Goal: Task Accomplishment & Management: Use online tool/utility

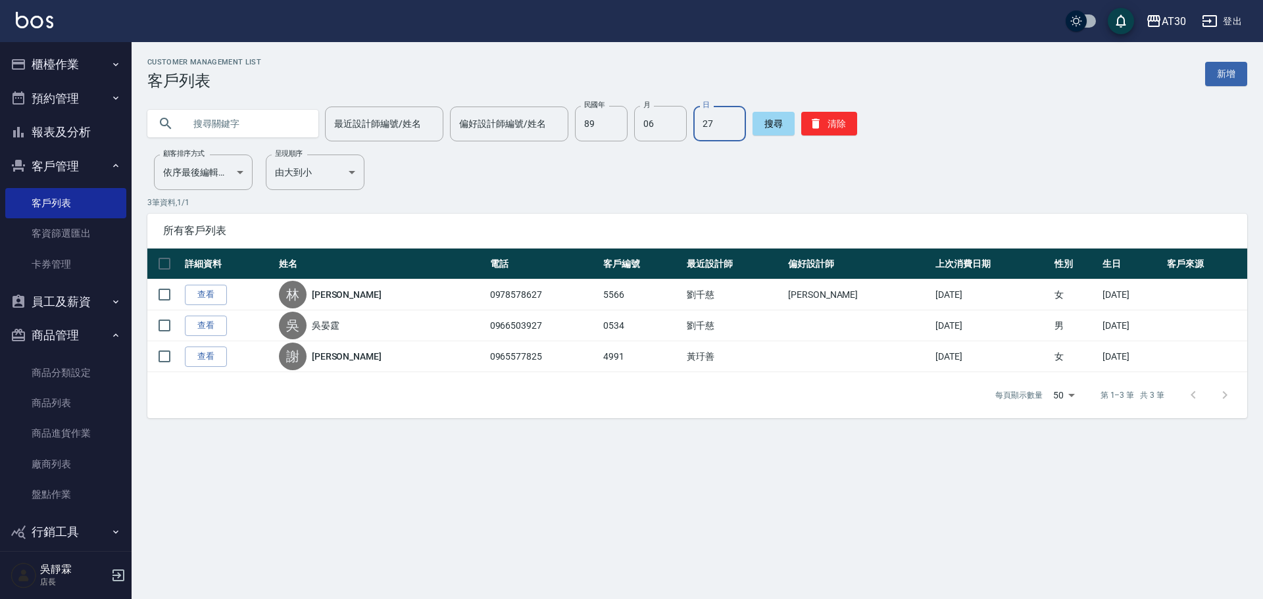
click at [72, 66] on button "櫃檯作業" at bounding box center [65, 64] width 121 height 34
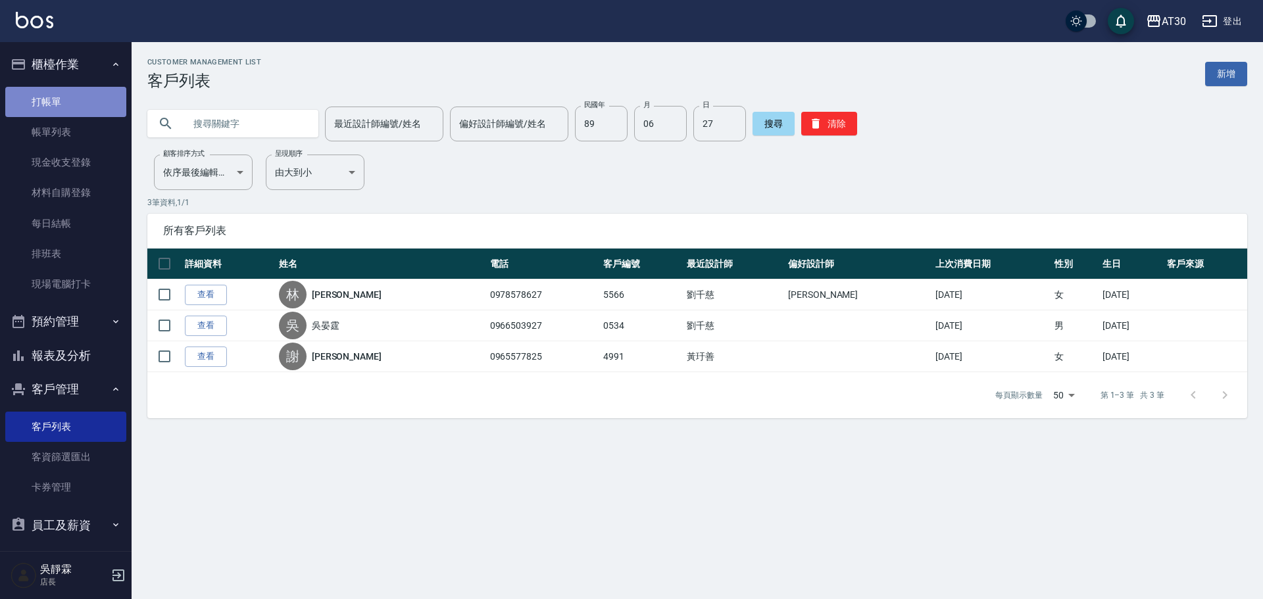
click at [77, 99] on link "打帳單" at bounding box center [65, 102] width 121 height 30
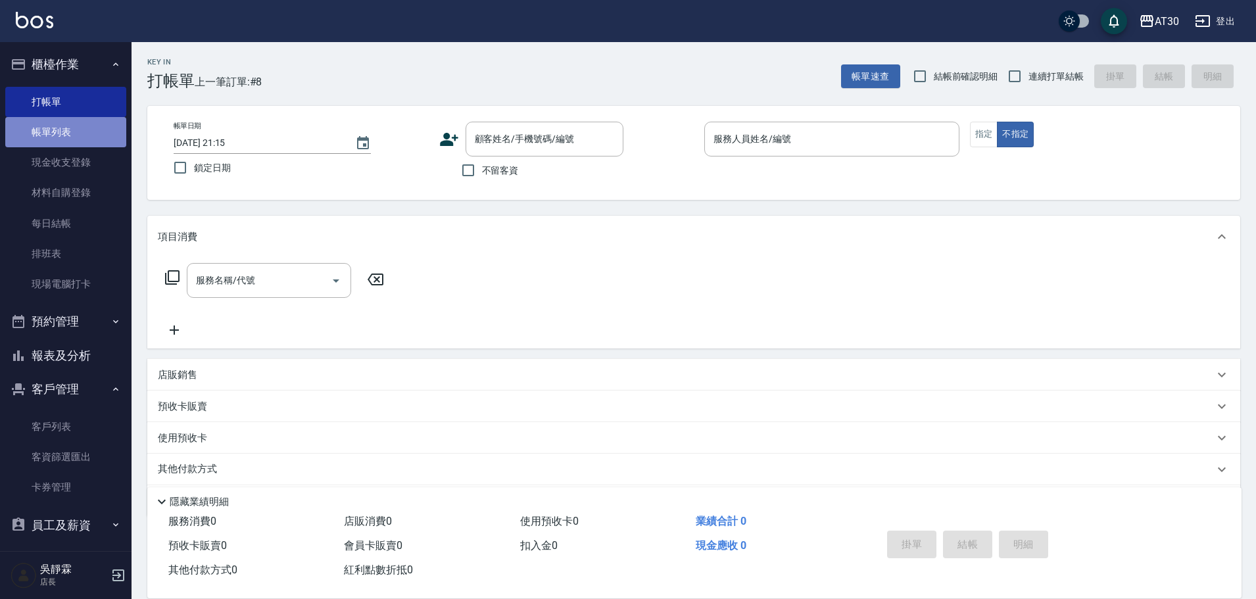
click at [74, 129] on link "帳單列表" at bounding box center [65, 132] width 121 height 30
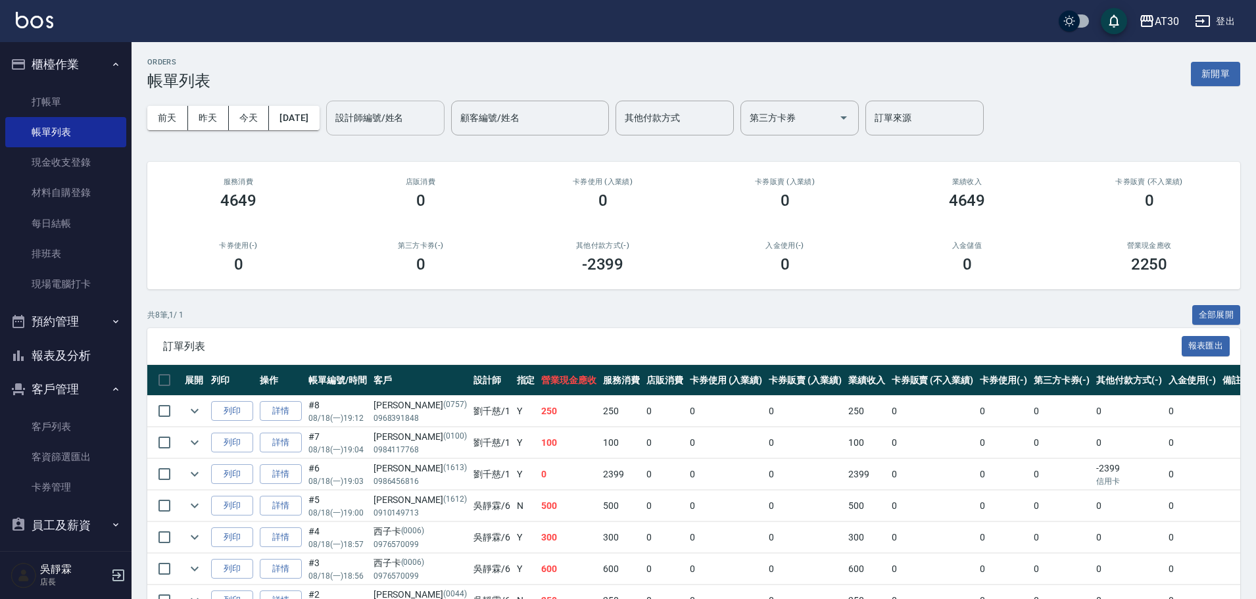
click at [391, 123] on input "設計師編號/姓名" at bounding box center [385, 118] width 107 height 23
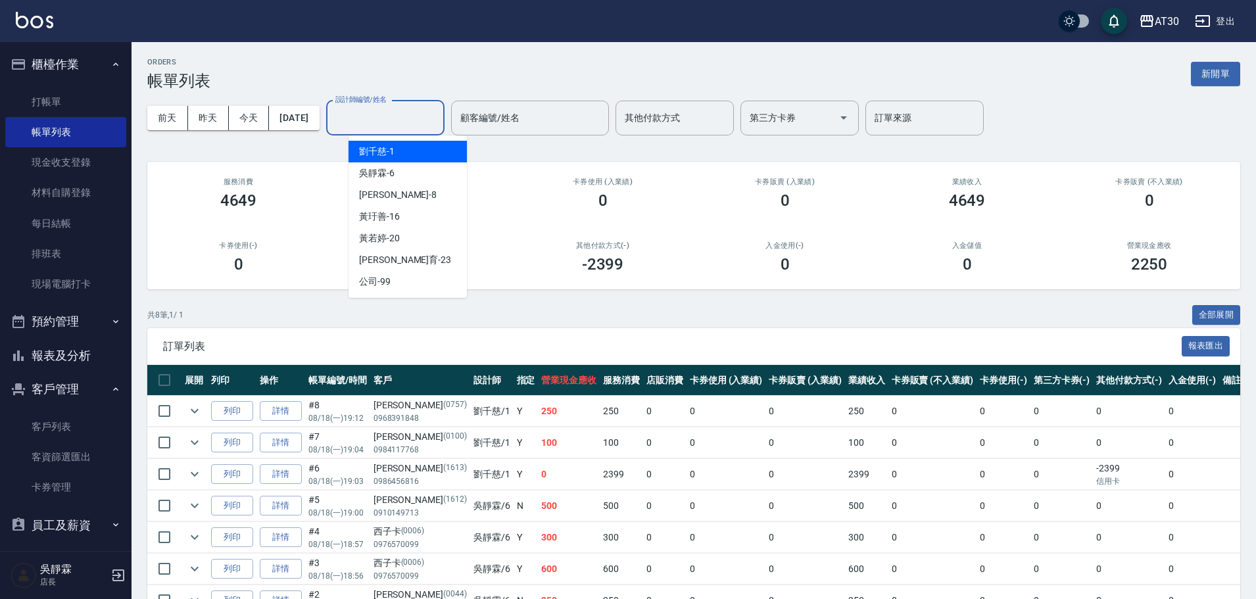
click at [378, 151] on span "[PERSON_NAME]1" at bounding box center [377, 152] width 36 height 14
type input "[PERSON_NAME]1"
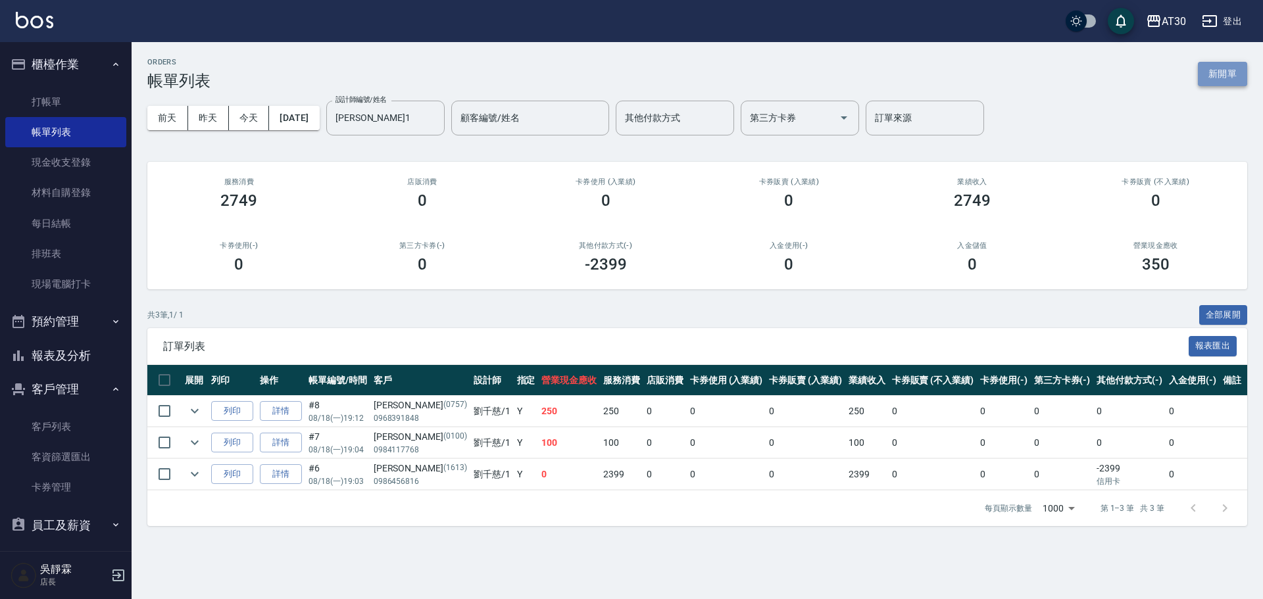
click at [1241, 76] on button "新開單" at bounding box center [1222, 74] width 49 height 24
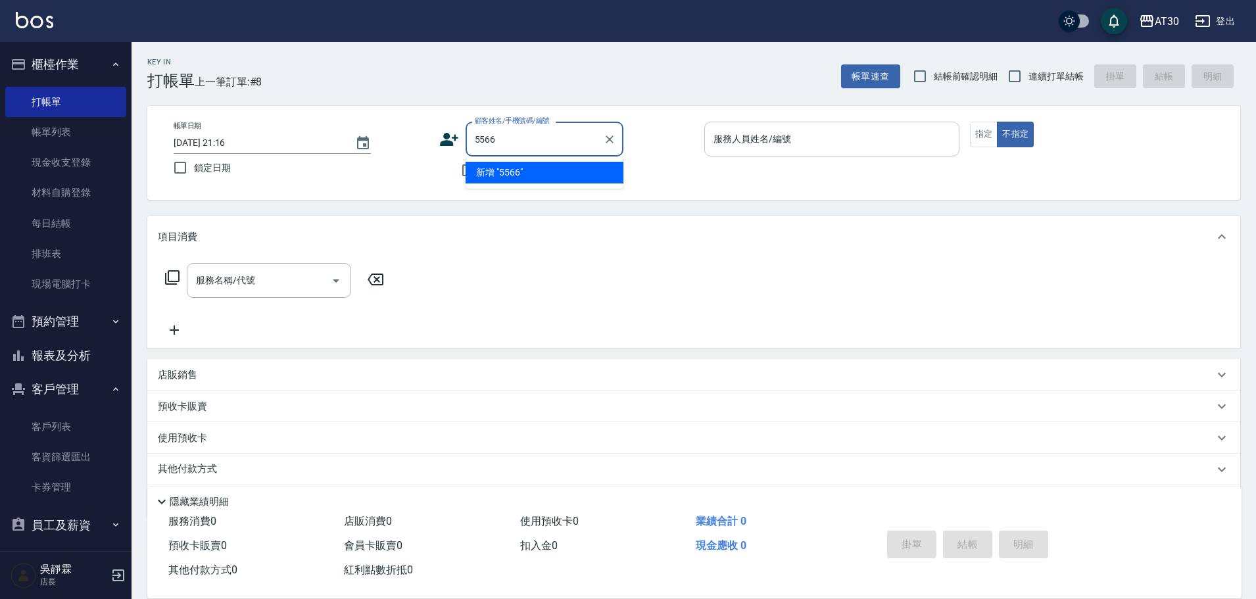
type input "5566"
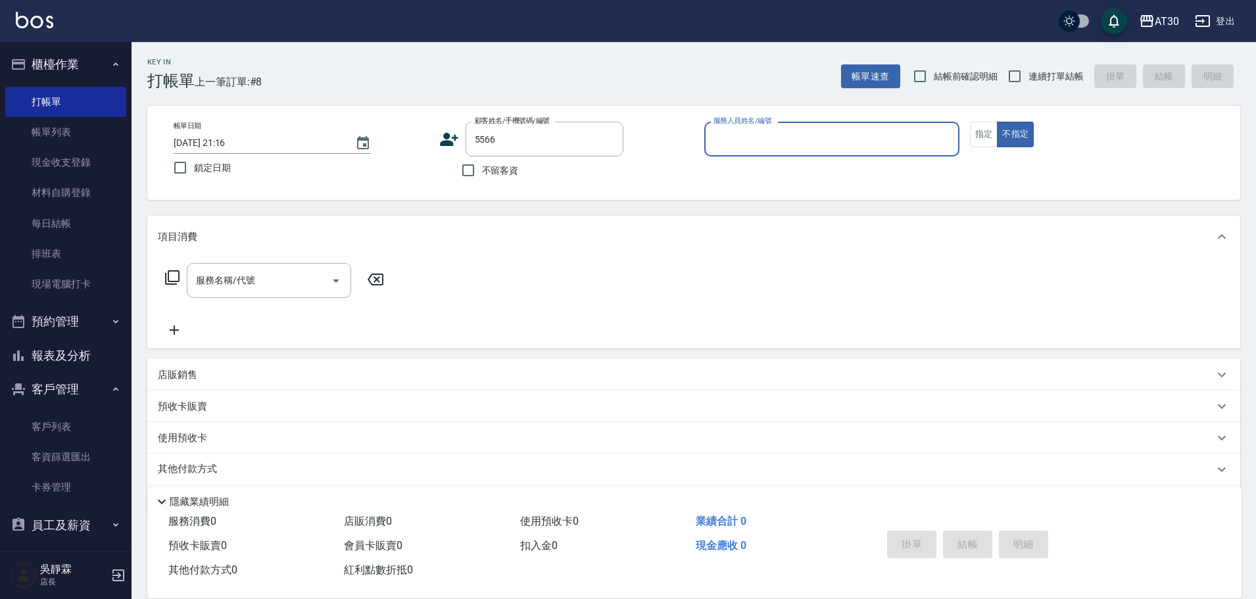
click at [997, 122] on button "不指定" at bounding box center [1015, 135] width 37 height 26
type button "false"
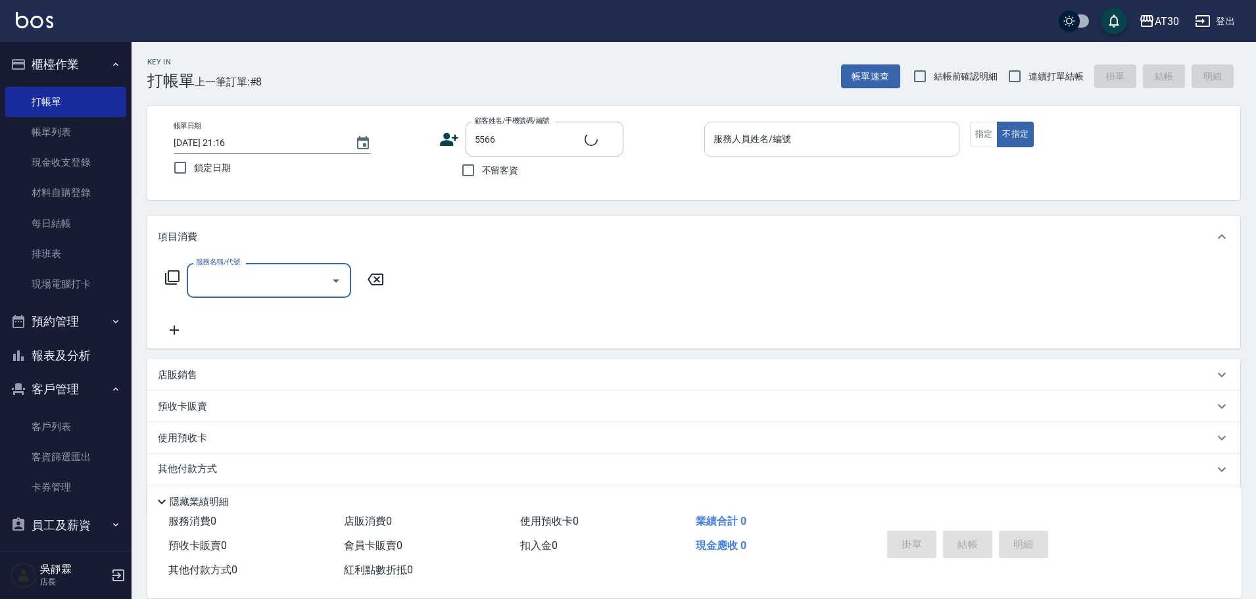
type input "[PERSON_NAME]/0978578627/5566"
type input "洗髮250(1250)"
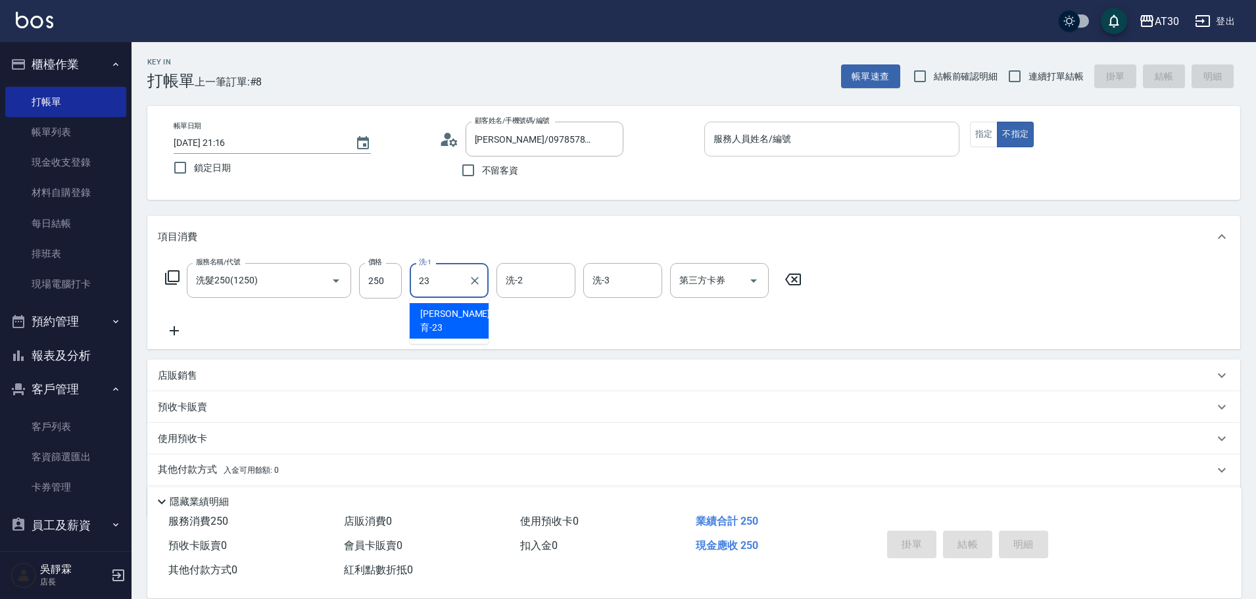
type input "[PERSON_NAME]育-23"
click at [866, 145] on input "服務人員姓名/編號" at bounding box center [831, 139] width 243 height 23
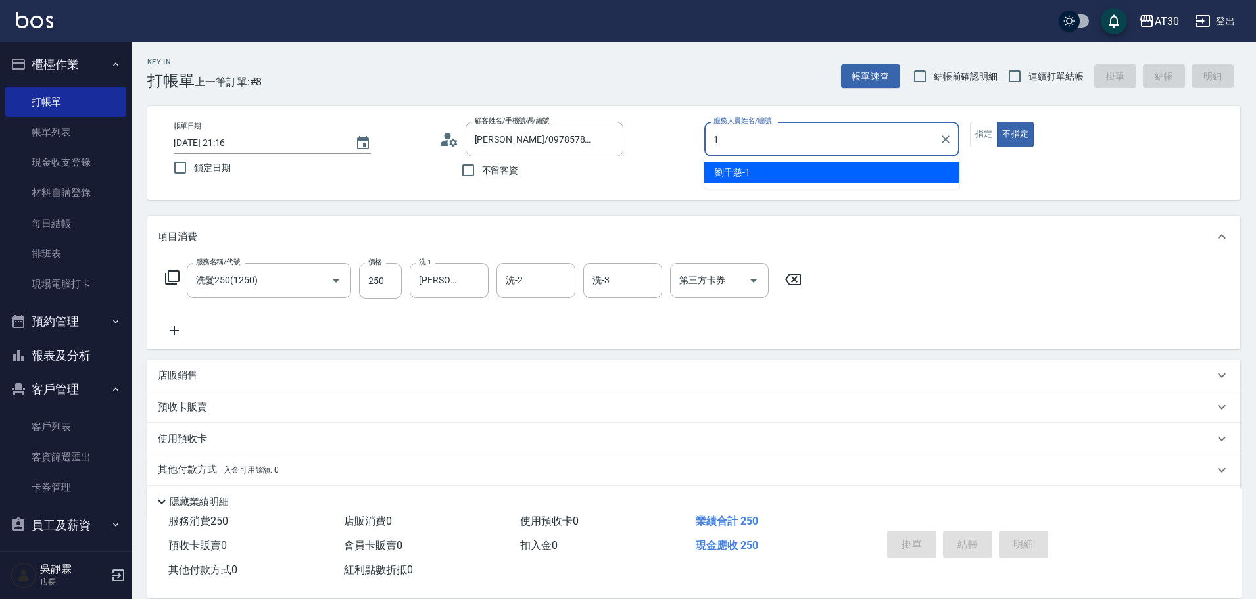
click at [932, 175] on div "[PERSON_NAME]1" at bounding box center [831, 173] width 255 height 22
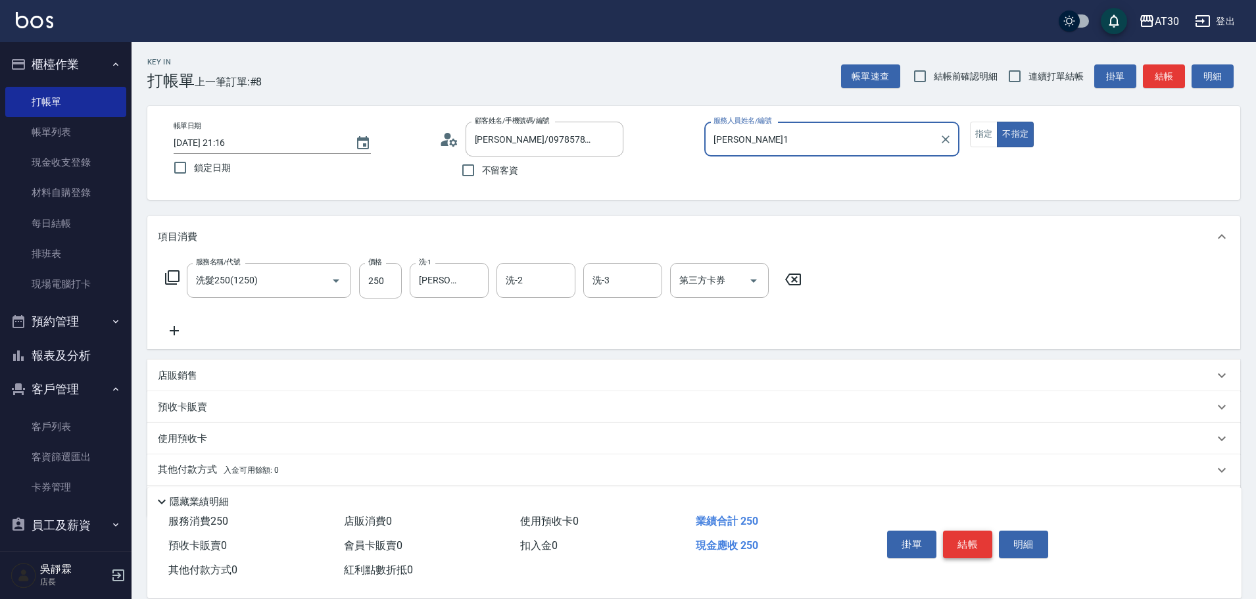
type input "[PERSON_NAME]1"
click at [980, 539] on button "結帳" at bounding box center [967, 545] width 49 height 28
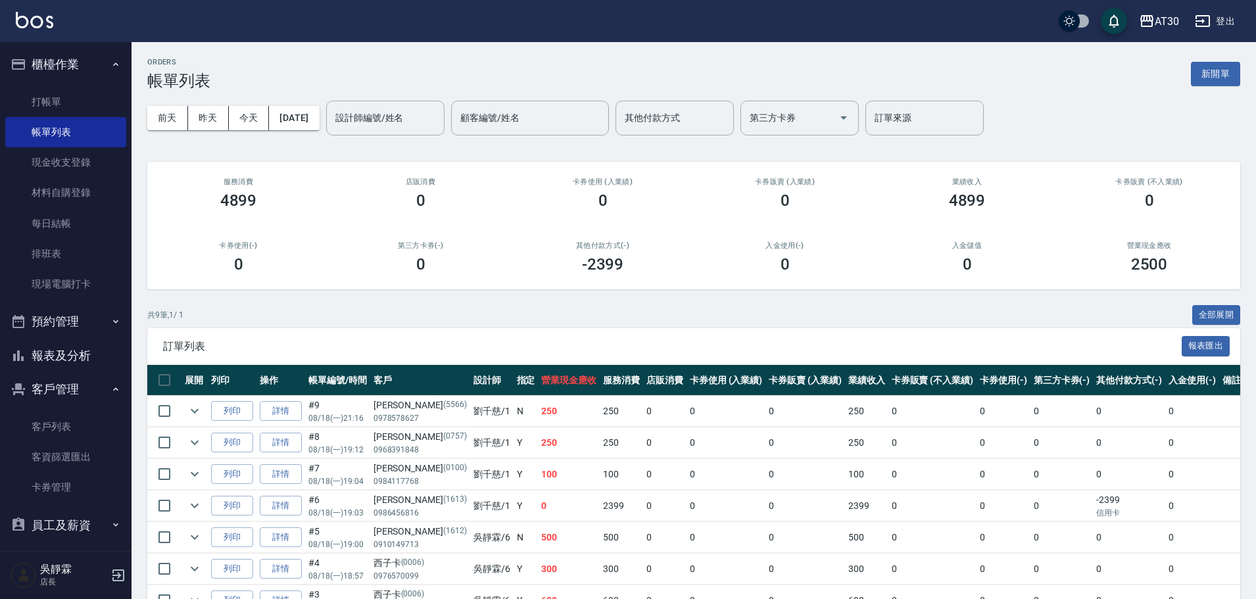
click at [1215, 74] on button "新開單" at bounding box center [1215, 74] width 49 height 24
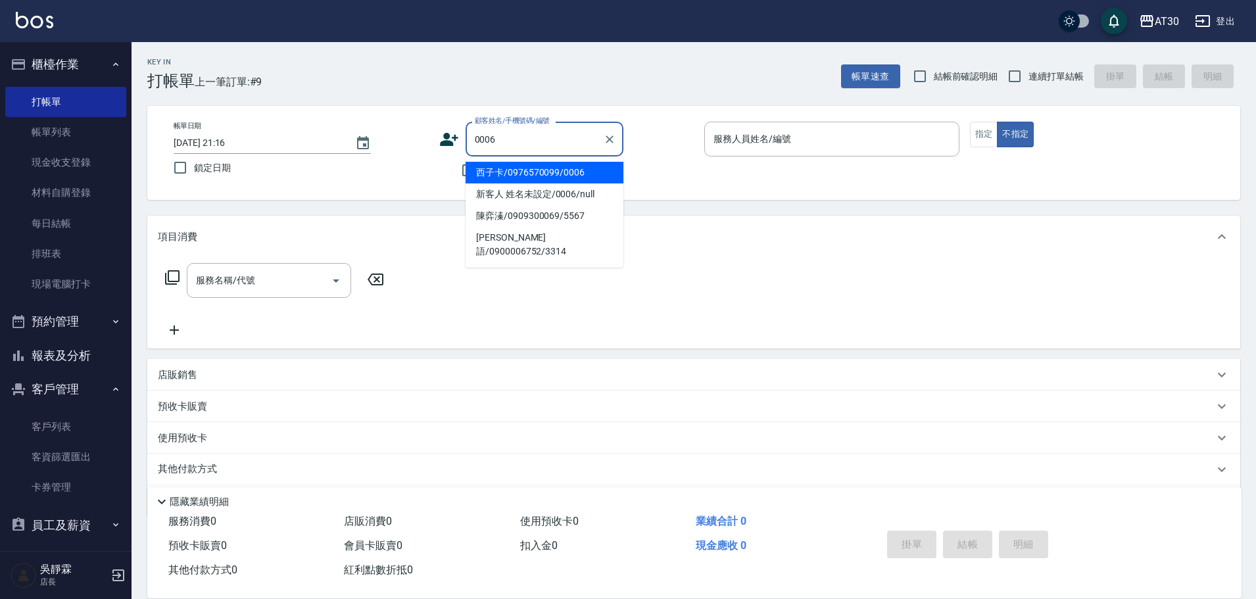
type input "西子卡/0976570099/0006"
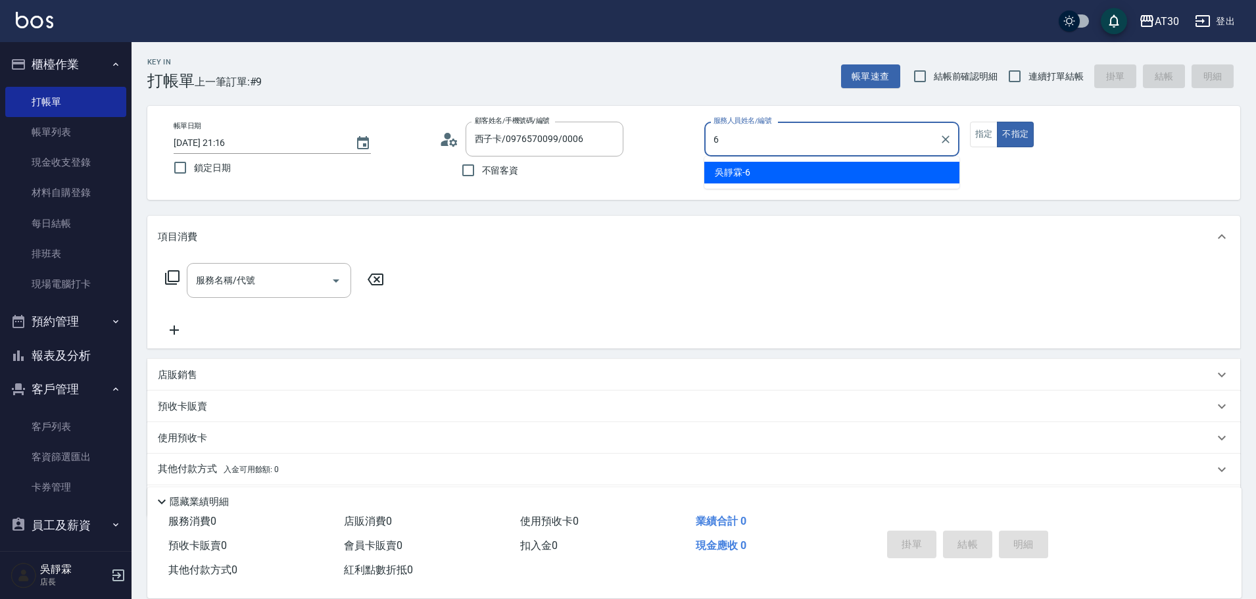
type input "[PERSON_NAME]-6"
type button "false"
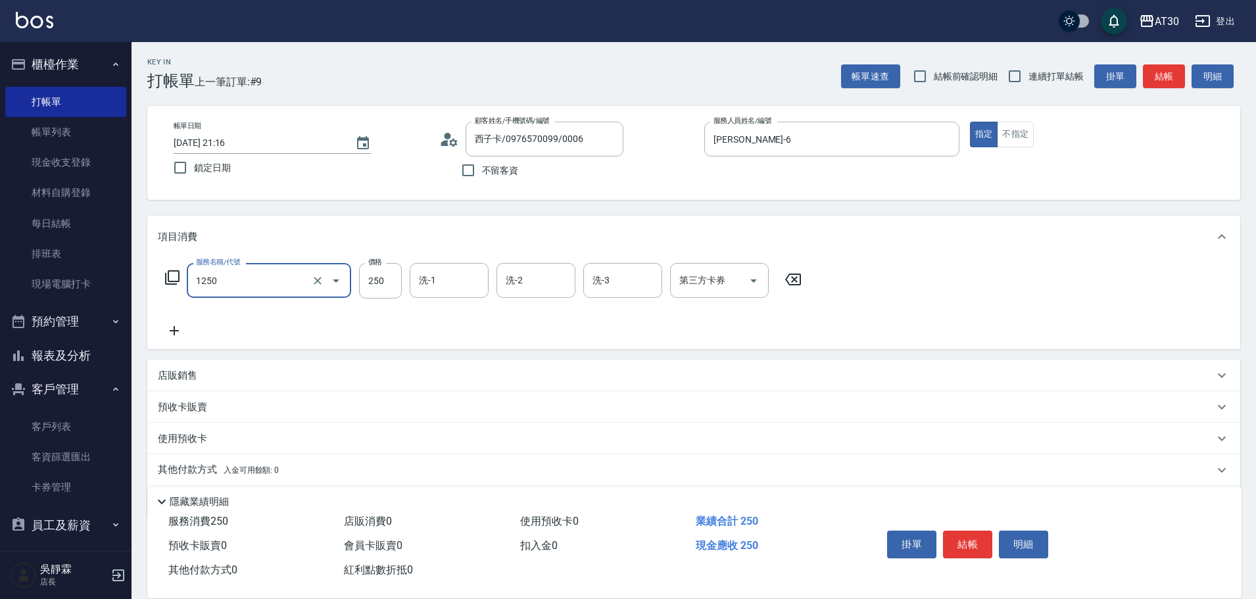
type input "洗髮250(1250)"
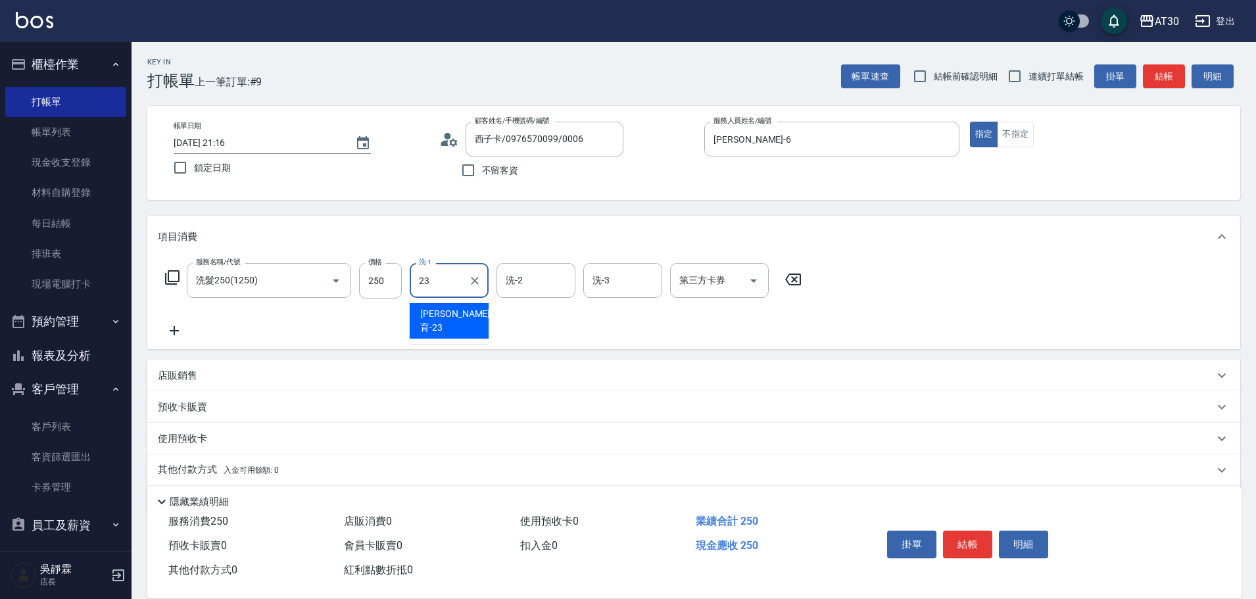
type input "[PERSON_NAME]育-23"
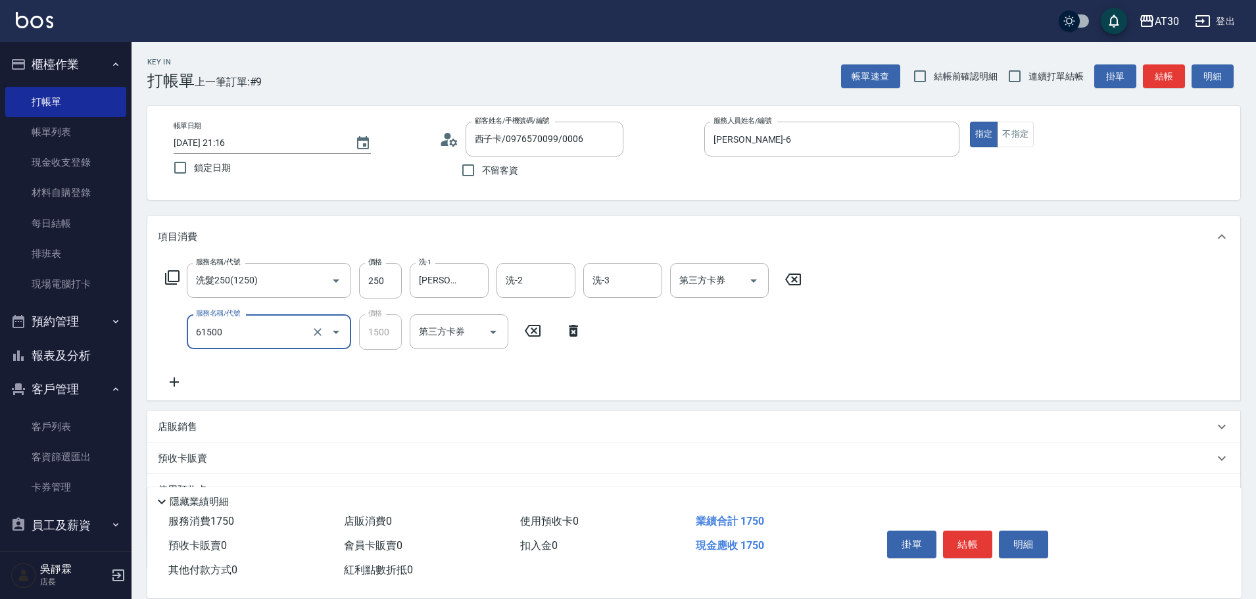
type input "拆/接 髮片(61500)"
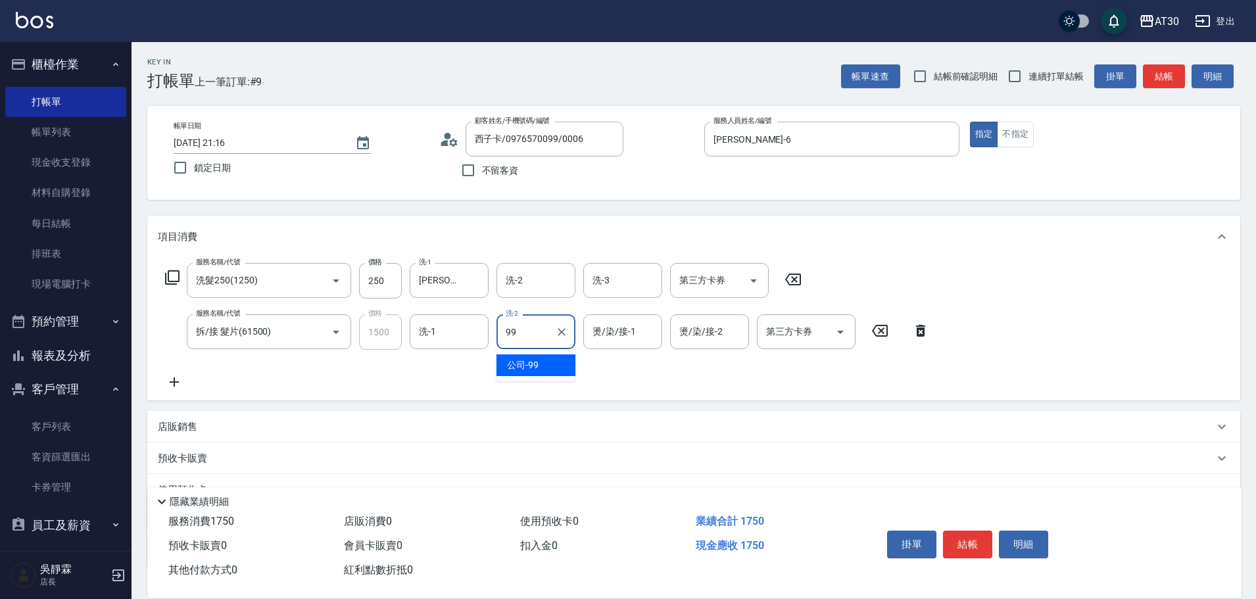
type input "公司-99"
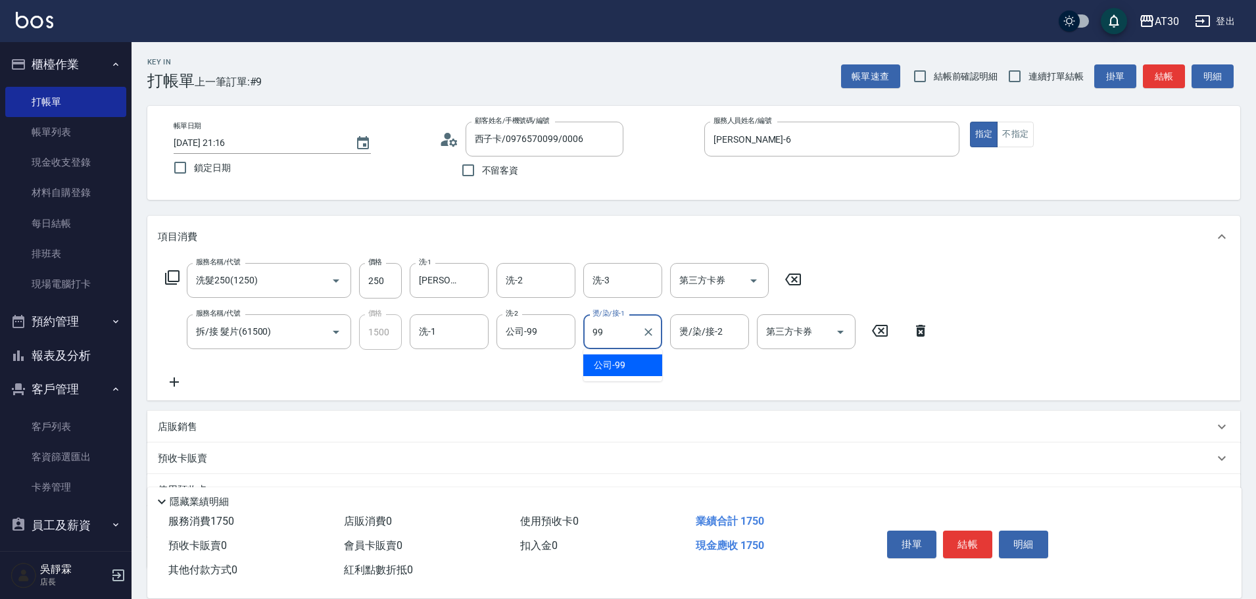
type input "公司-99"
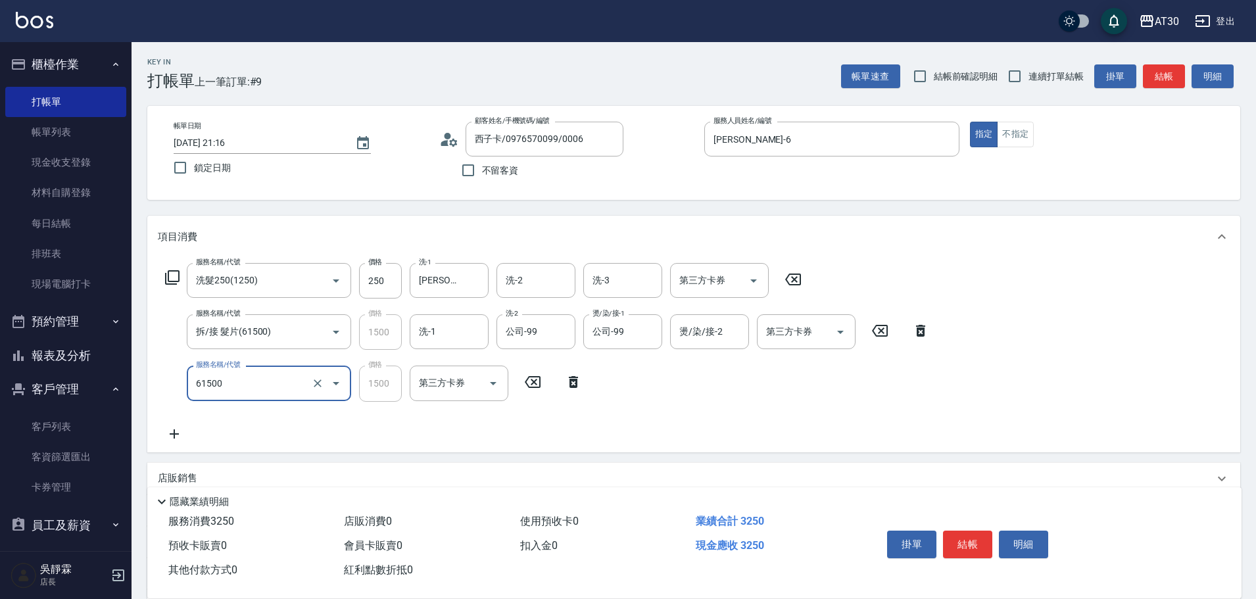
type input "拆/接 髮片(61500)"
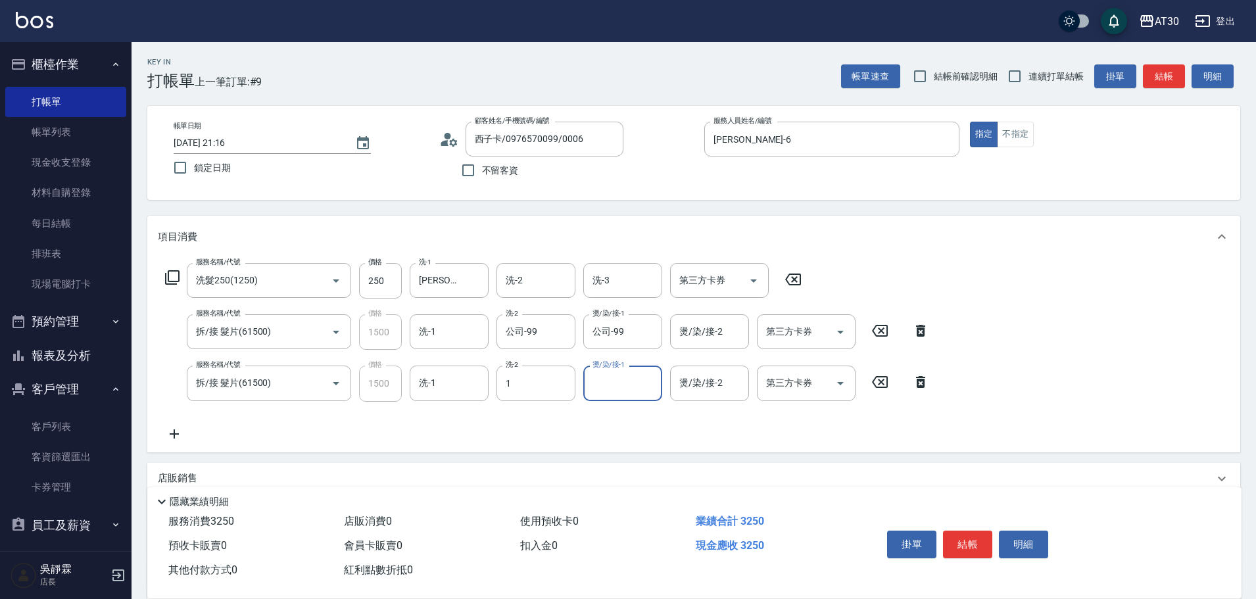
type input "[PERSON_NAME]1"
click at [563, 387] on icon "Clear" at bounding box center [561, 383] width 13 height 13
type input "[PERSON_NAME]-6"
type input "9"
type input "[PERSON_NAME]1"
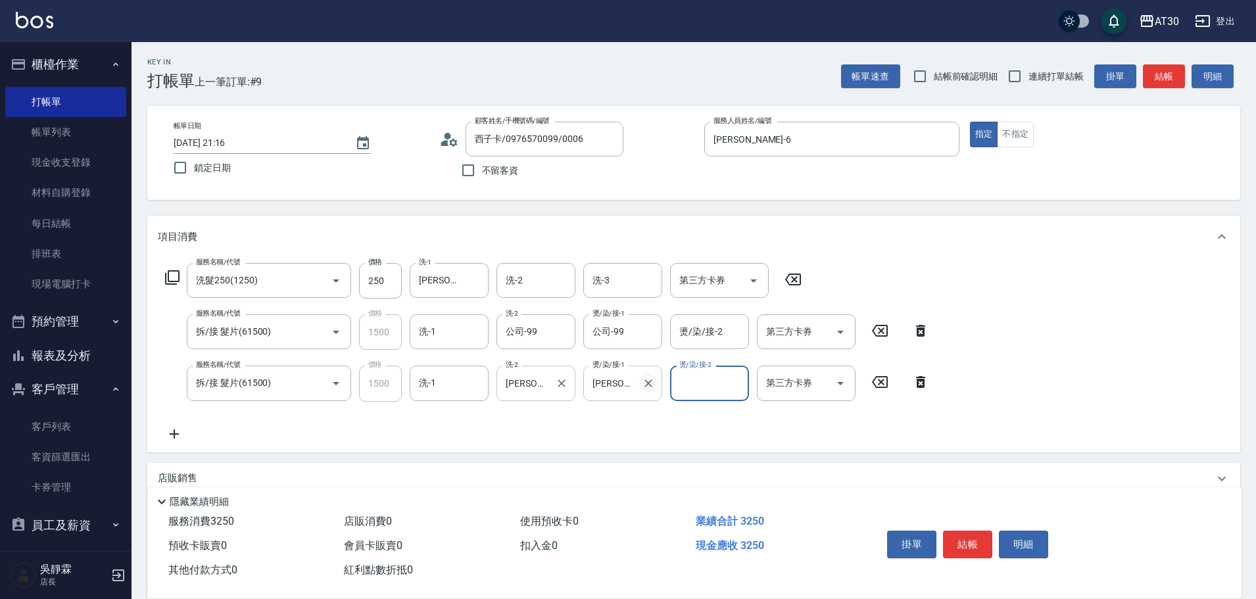
click at [654, 387] on icon "Clear" at bounding box center [648, 383] width 13 height 13
type input "[PERSON_NAME]-6"
click at [962, 541] on button "結帳" at bounding box center [967, 545] width 49 height 28
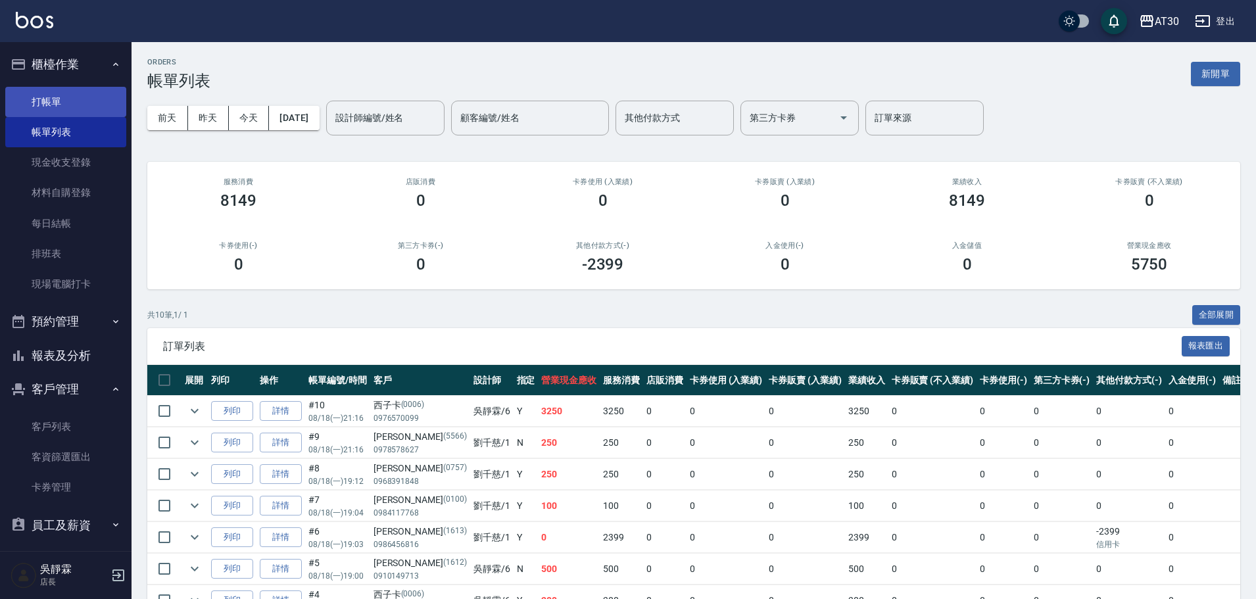
click at [67, 92] on link "打帳單" at bounding box center [65, 102] width 121 height 30
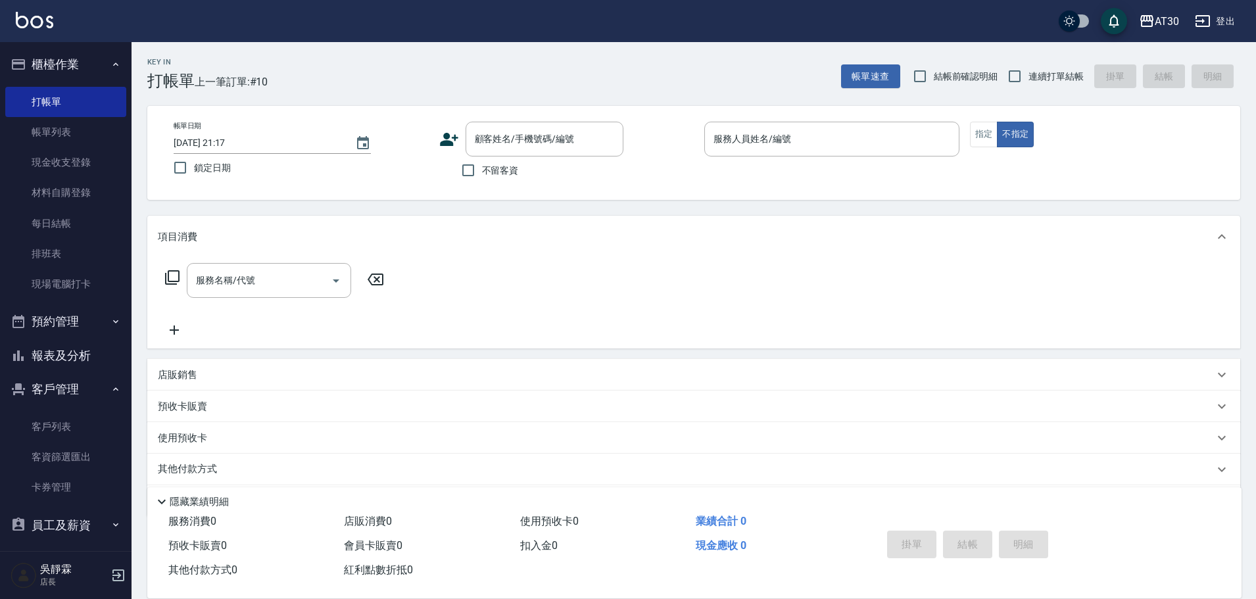
click at [449, 149] on icon at bounding box center [449, 140] width 20 height 20
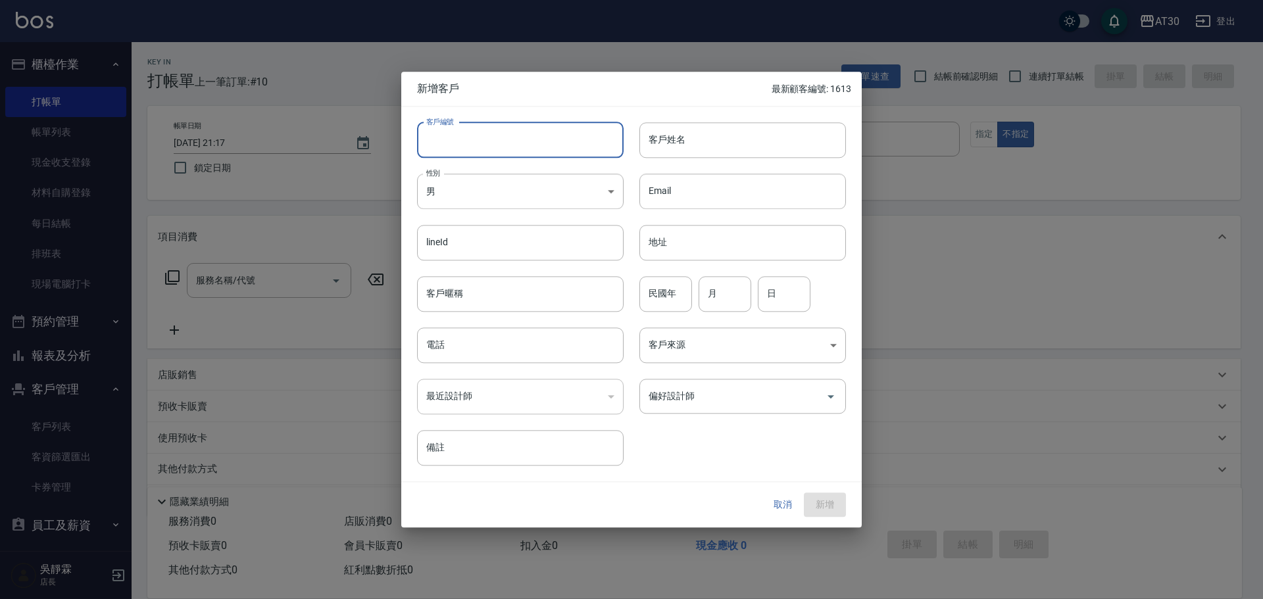
click at [434, 140] on input "客戶編號" at bounding box center [520, 140] width 207 height 36
type input "1804"
click at [628, 144] on div "客戶姓名 客戶姓名" at bounding box center [735, 132] width 222 height 51
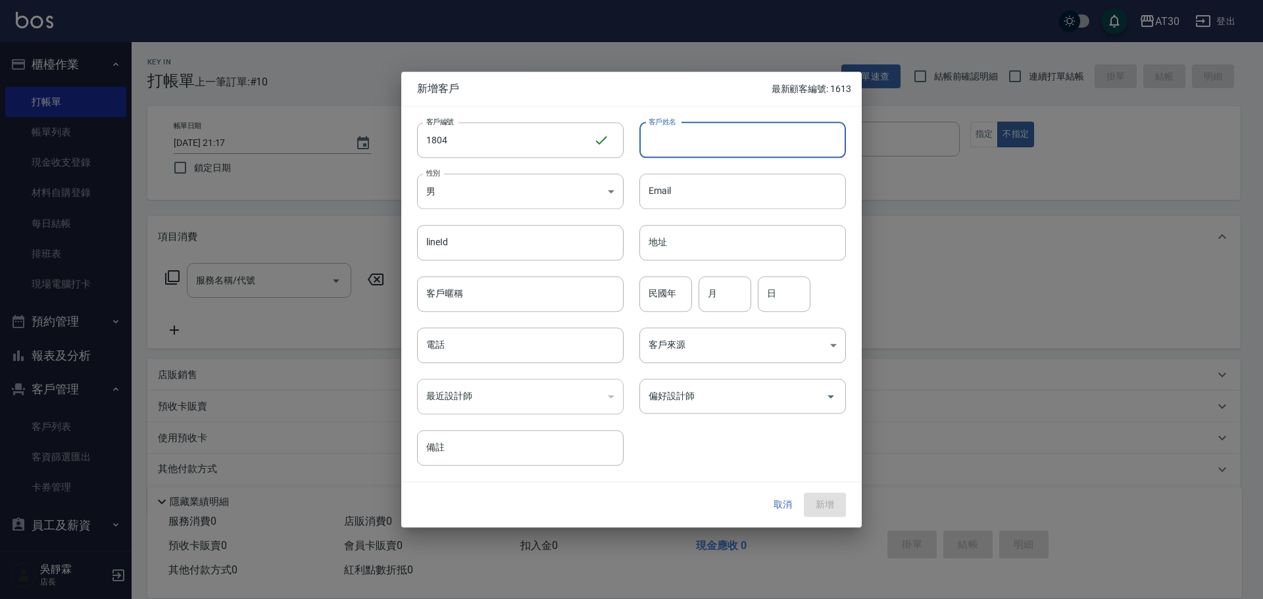
click at [654, 140] on input "客戶姓名" at bounding box center [742, 140] width 207 height 36
type input "[PERSON_NAME]"
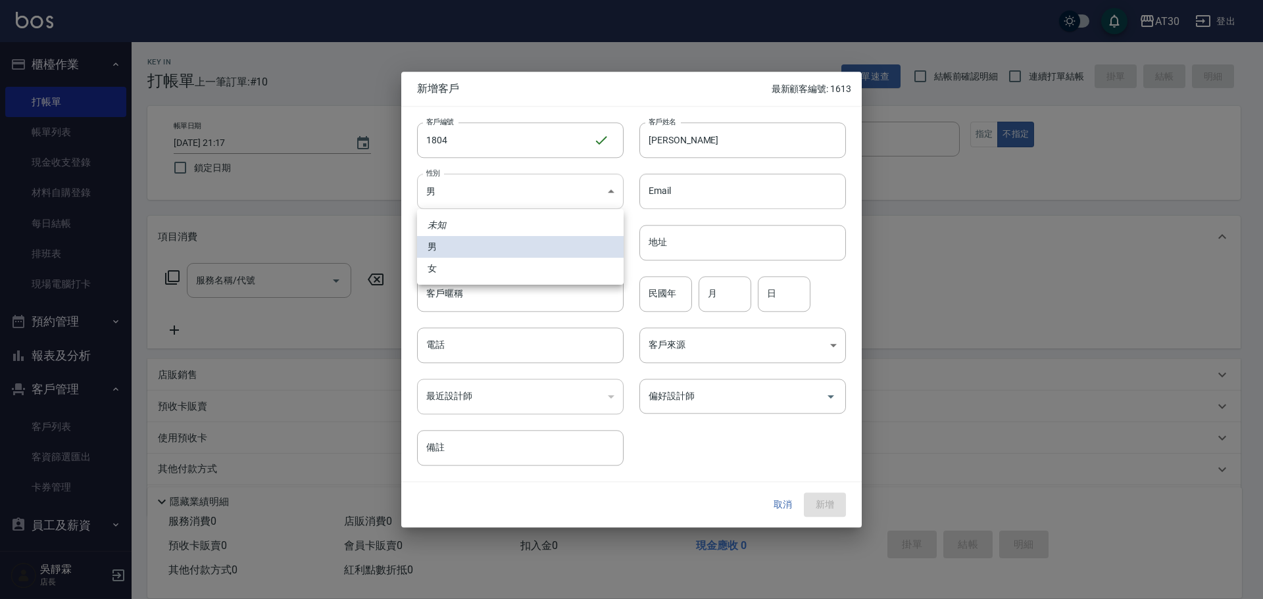
click at [483, 194] on body "AT30 登出 櫃檯作業 打帳單 帳單列表 現金收支登錄 材料自購登錄 每日結帳 排班表 現場電腦打卡 預約管理 預約管理 單日預約紀錄 單週預約紀錄 報表及…" at bounding box center [631, 321] width 1263 height 643
click at [462, 266] on li "女" at bounding box center [520, 269] width 207 height 22
type input "[DEMOGRAPHIC_DATA]"
click at [664, 293] on input "民國年" at bounding box center [665, 294] width 53 height 36
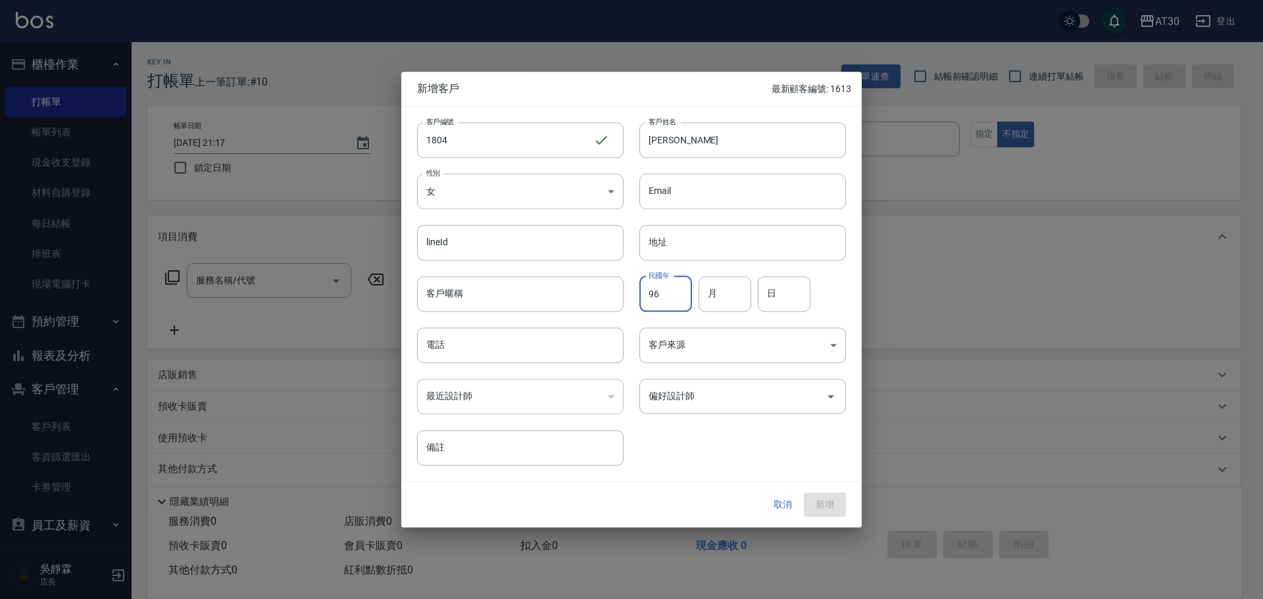
type input "96"
type input "04"
type input "24"
click at [726, 382] on div "偏好設計師" at bounding box center [742, 396] width 207 height 35
type input "0925100636"
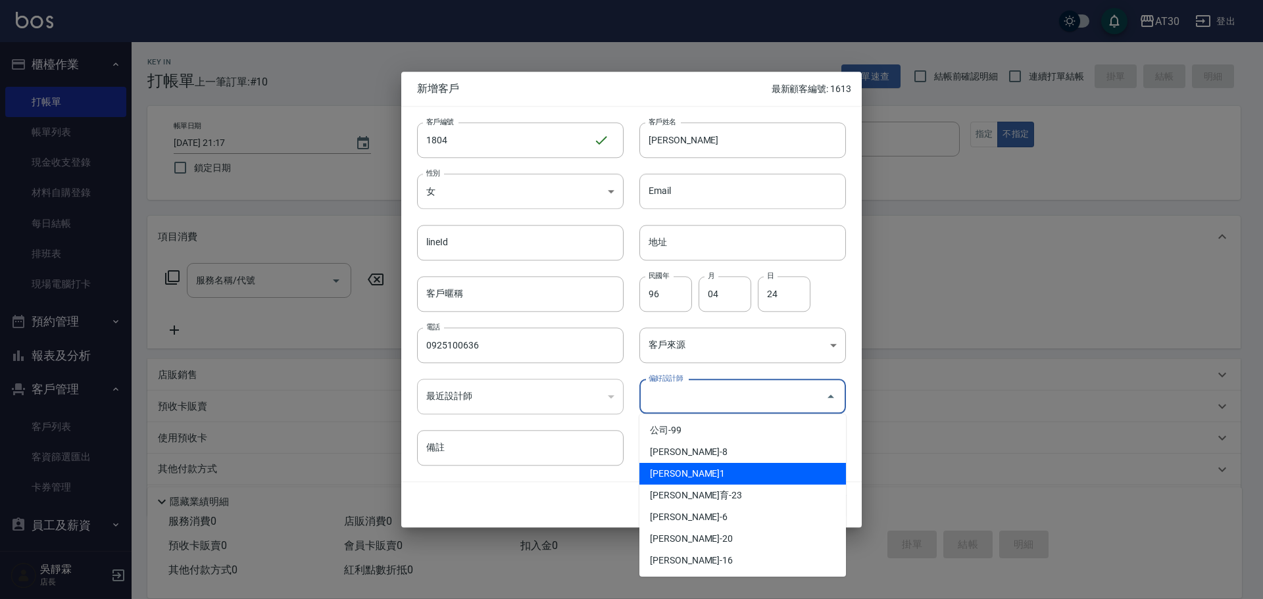
click at [678, 470] on li "[PERSON_NAME]1" at bounding box center [742, 474] width 207 height 22
type input "劉千慈"
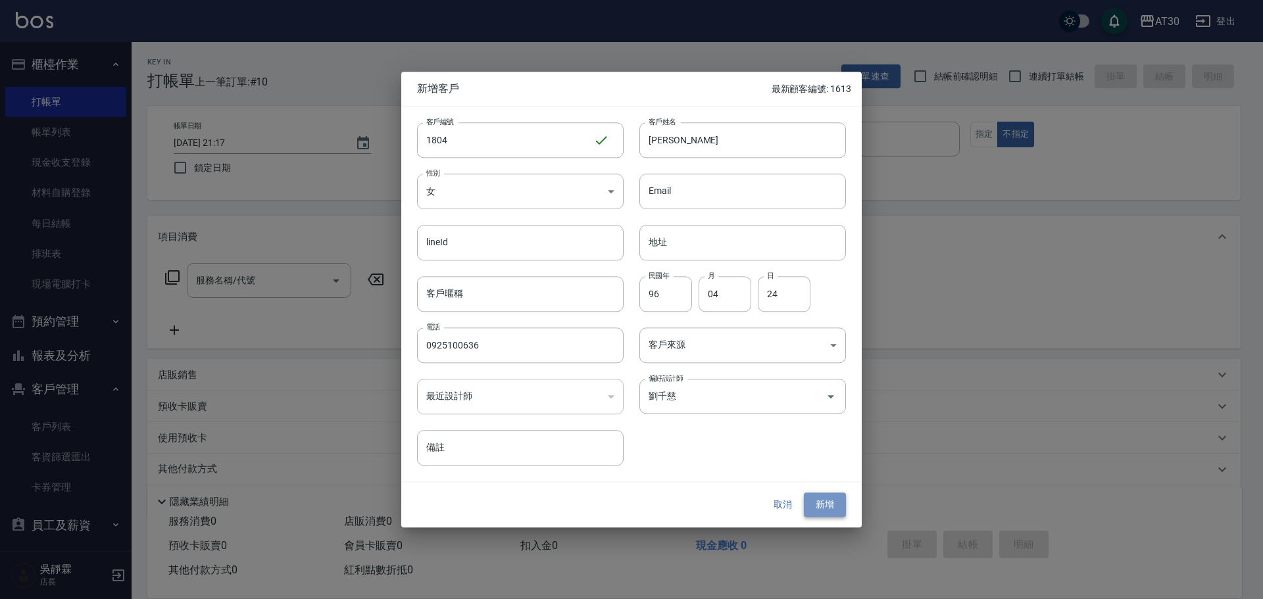
click at [833, 503] on button "新增" at bounding box center [825, 505] width 42 height 24
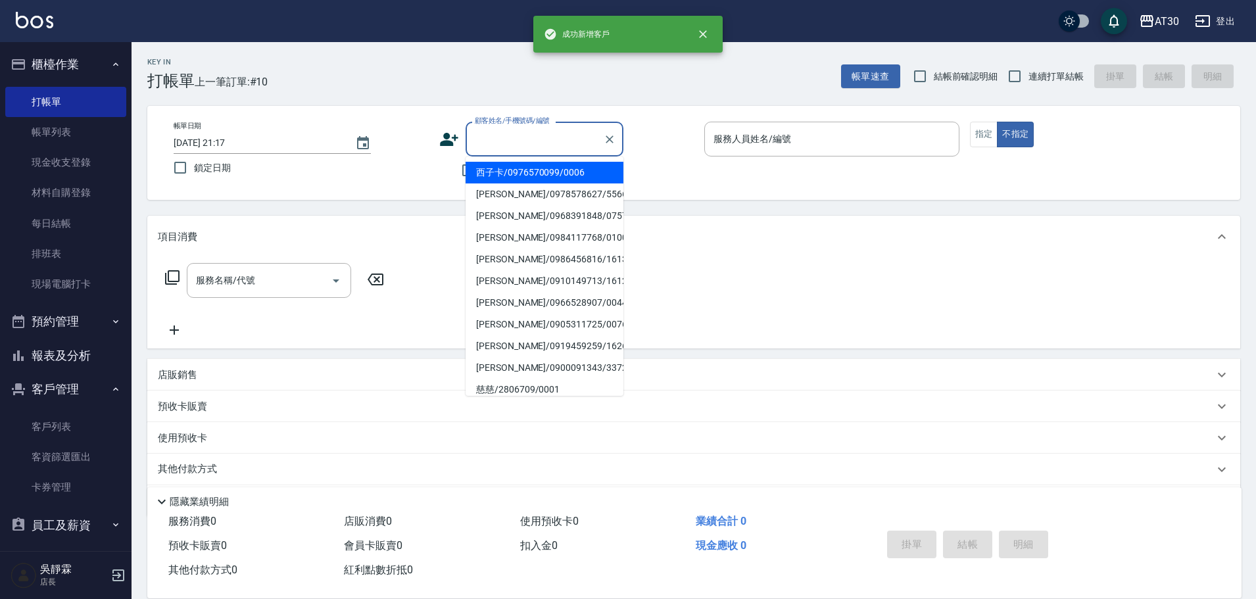
click at [518, 142] on input "顧客姓名/手機號碼/編號" at bounding box center [535, 139] width 126 height 23
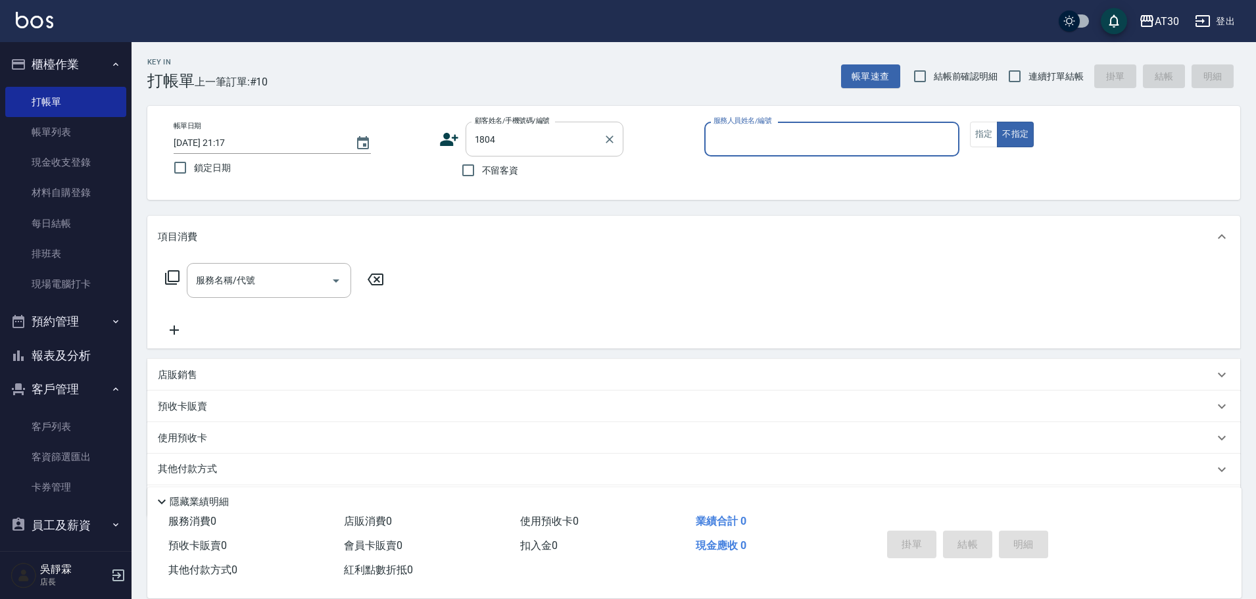
type input "[PERSON_NAME]/0925100636/1804"
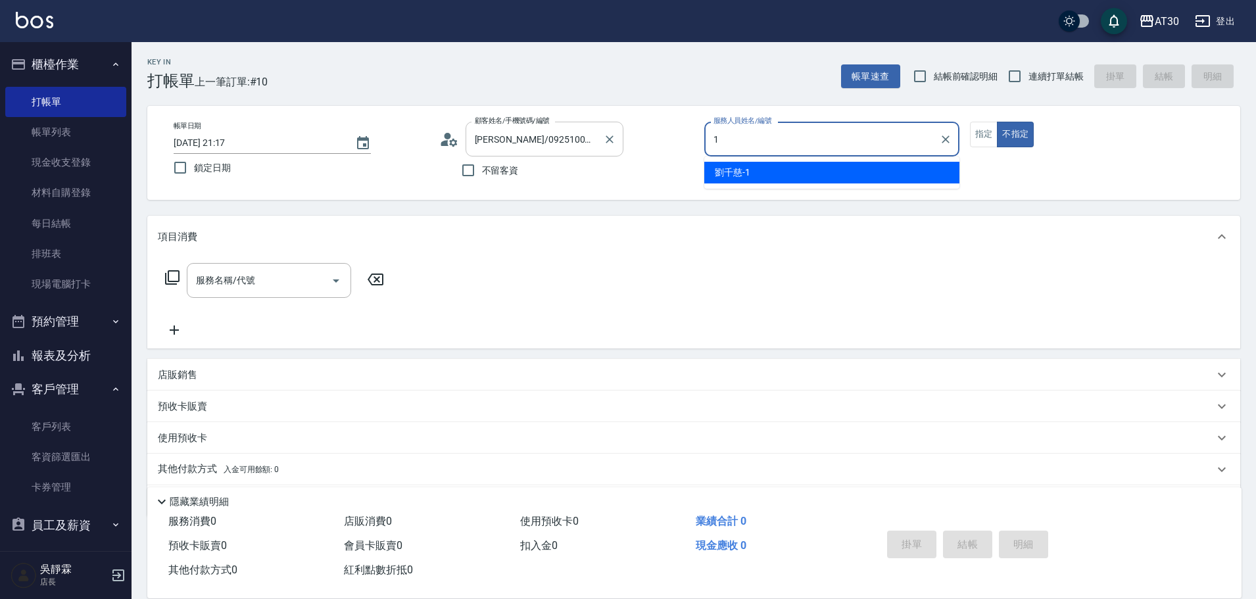
type input "[PERSON_NAME]1"
type button "false"
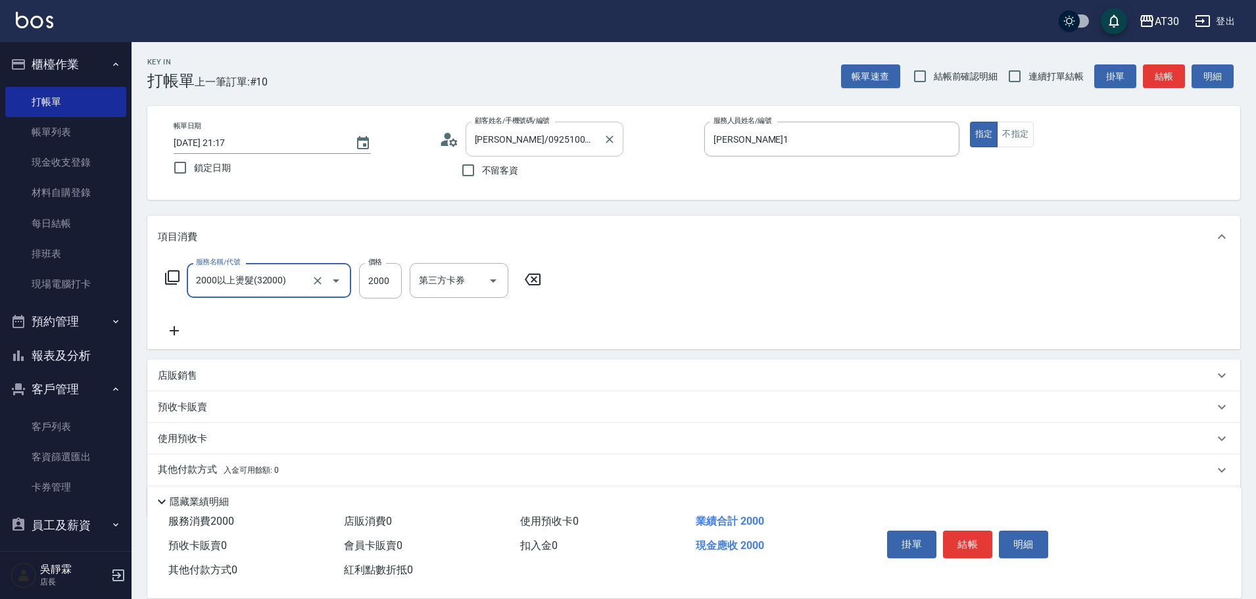
type input "2000以上燙髮(32000)"
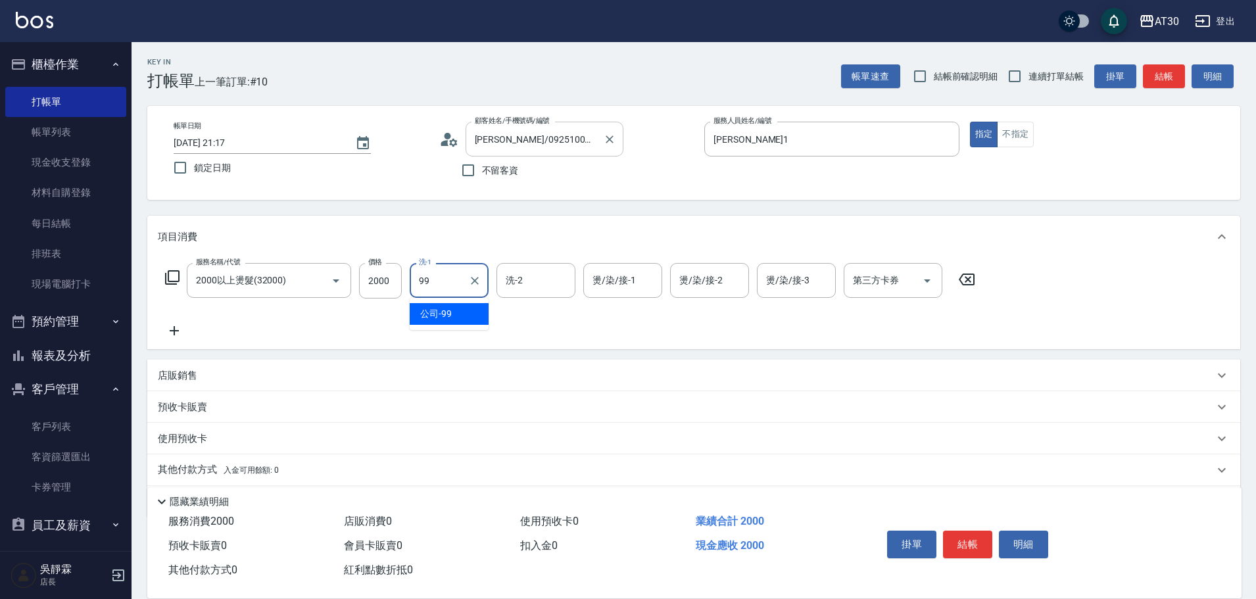
type input "公司-99"
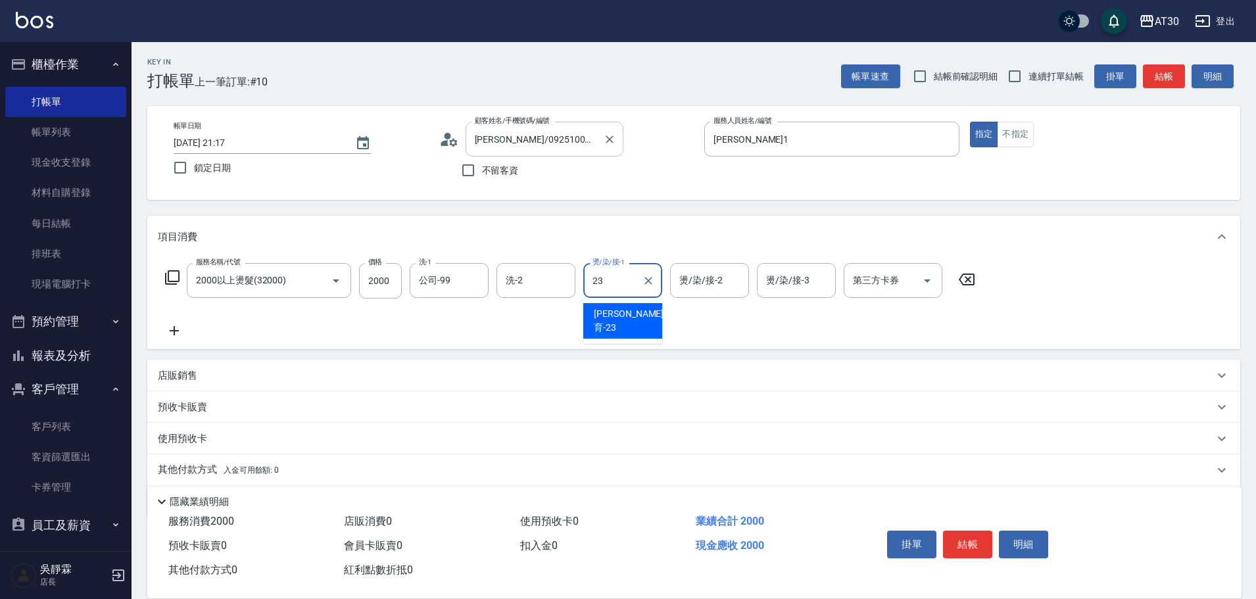
type input "[PERSON_NAME]育-23"
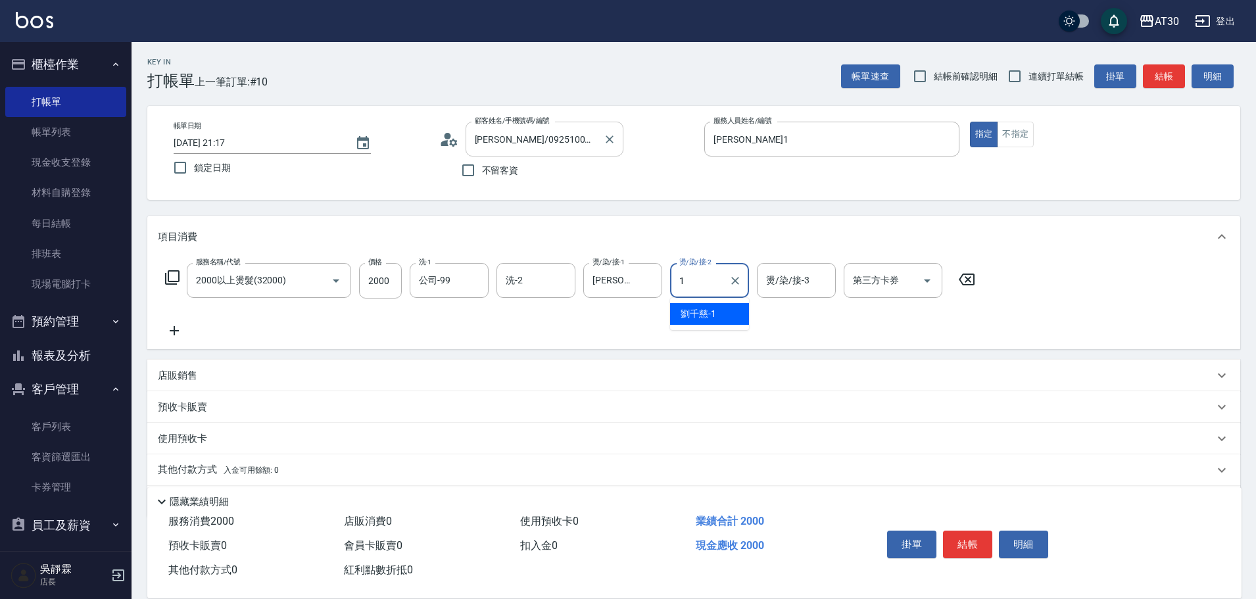
type input "[PERSON_NAME]1"
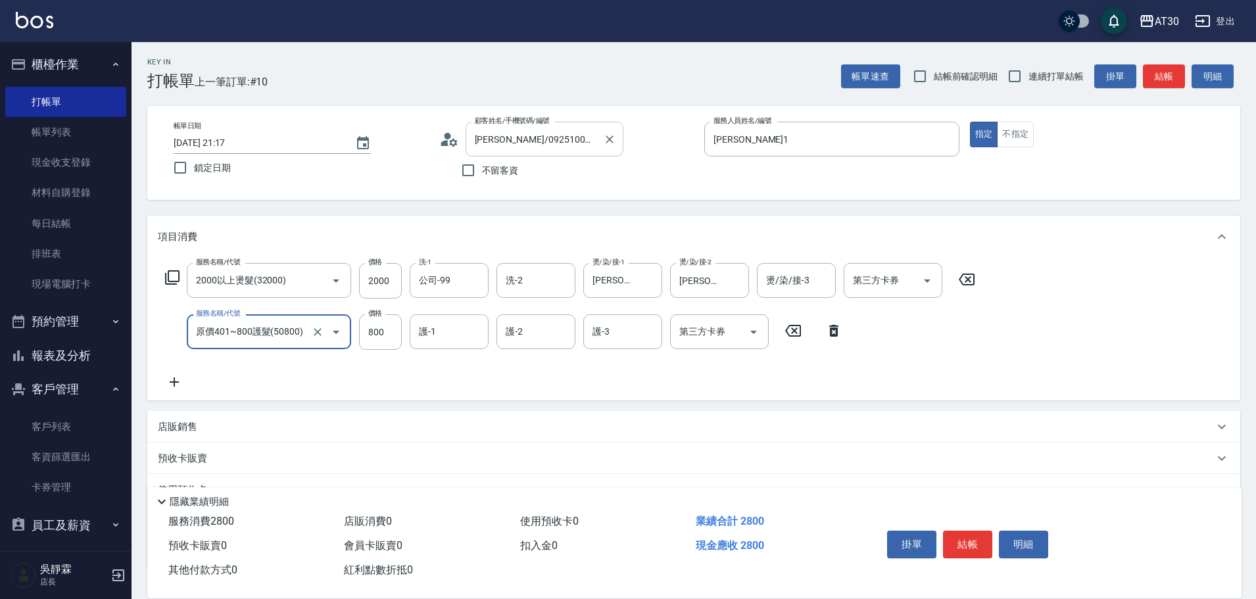
type input "原價401~800護髮(50800)"
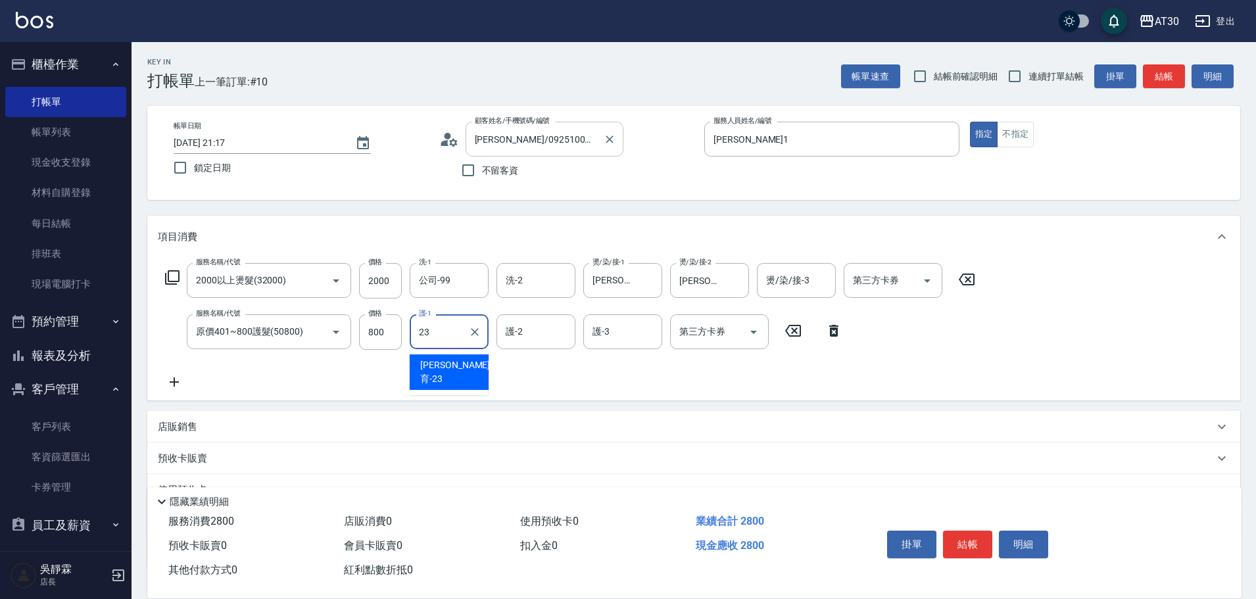
type input "[PERSON_NAME]育-23"
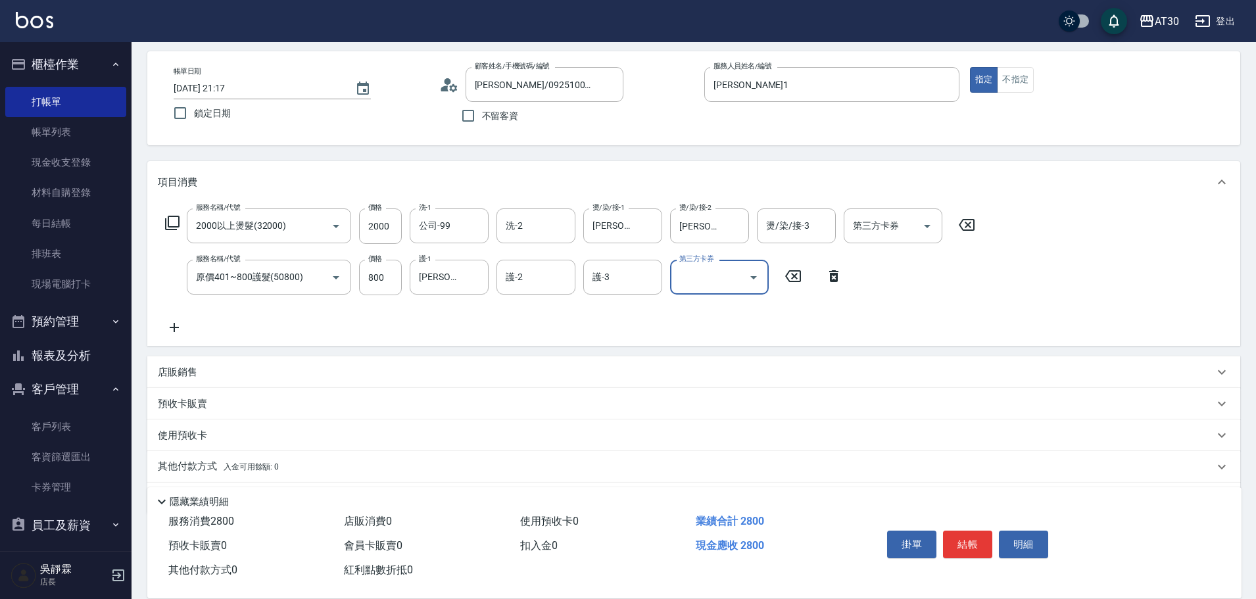
scroll to position [96, 0]
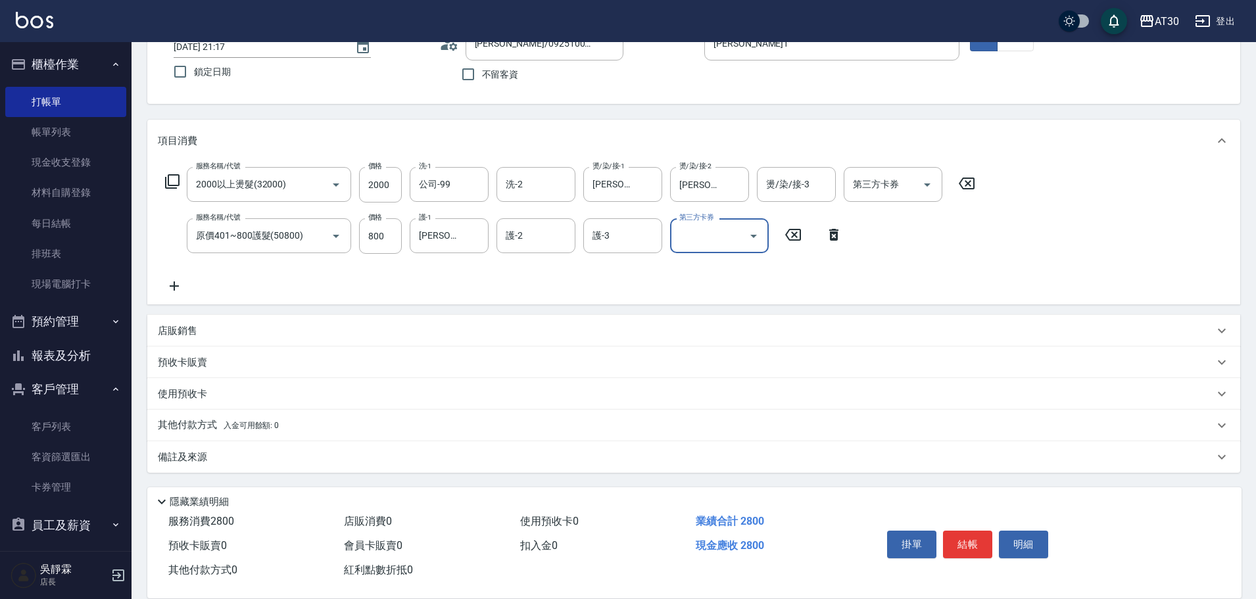
click at [278, 428] on span "入金可用餘額: 0" at bounding box center [252, 425] width 56 height 9
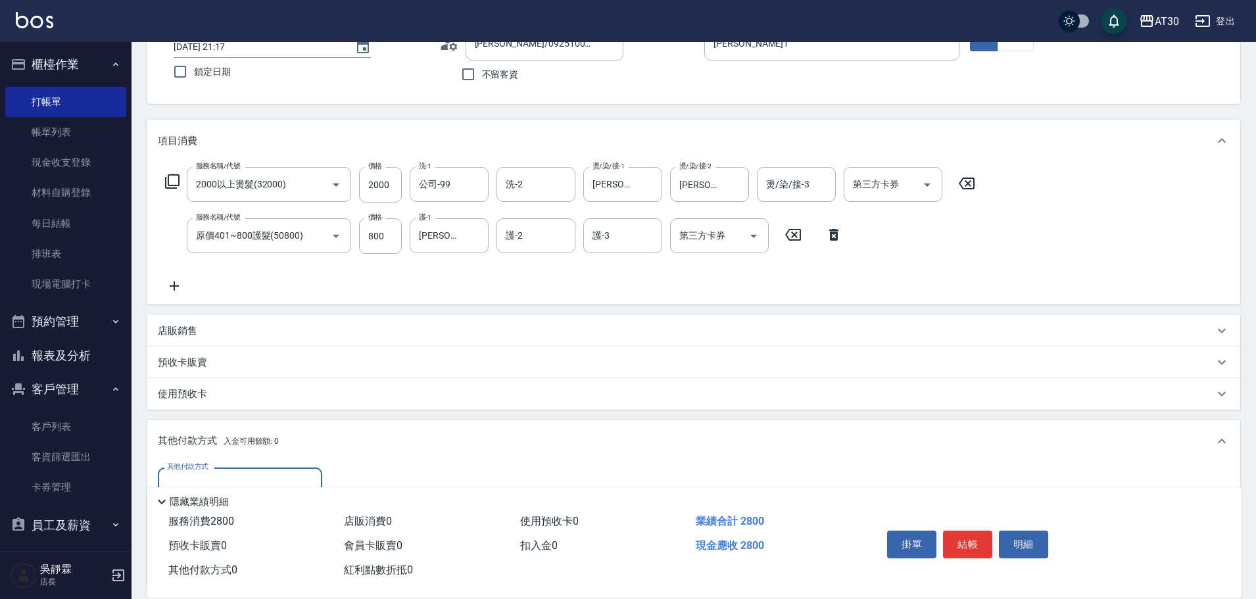
scroll to position [0, 0]
click at [262, 477] on input "其他付款方式" at bounding box center [240, 485] width 153 height 23
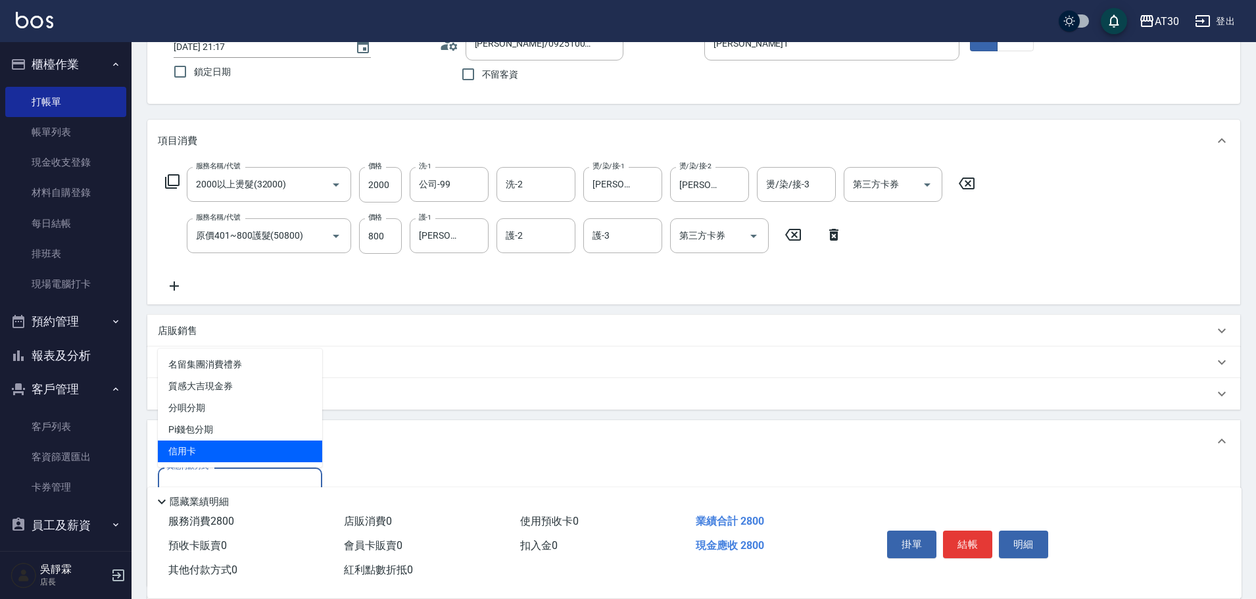
click at [247, 453] on span "信用卡" at bounding box center [240, 452] width 164 height 22
type input "信用卡"
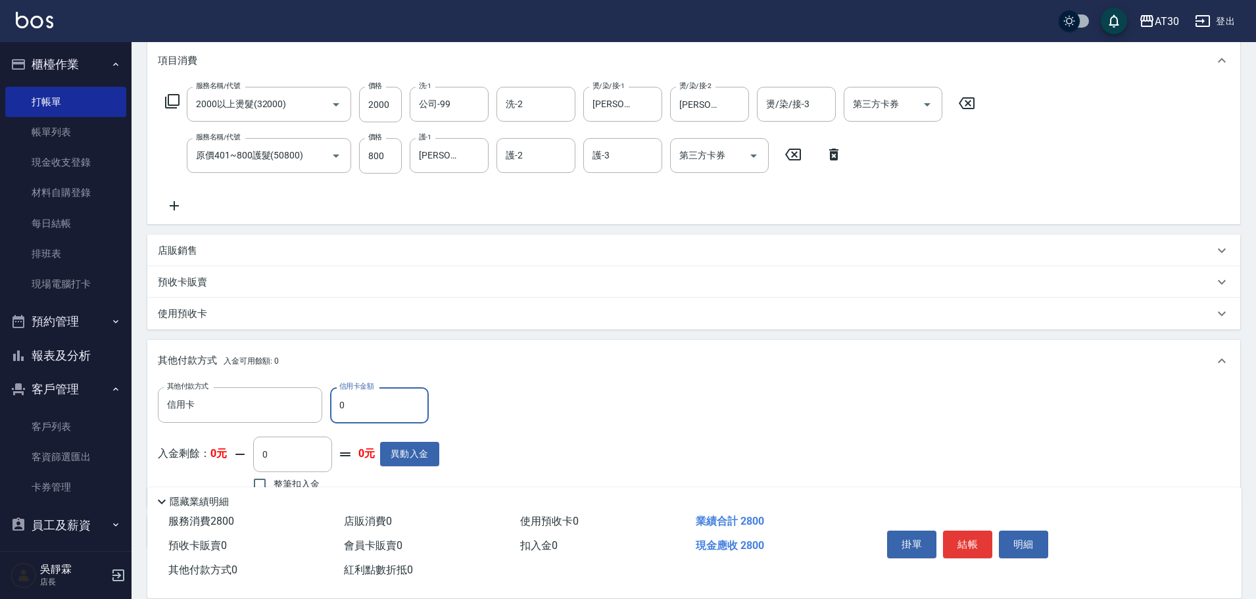
scroll to position [252, 0]
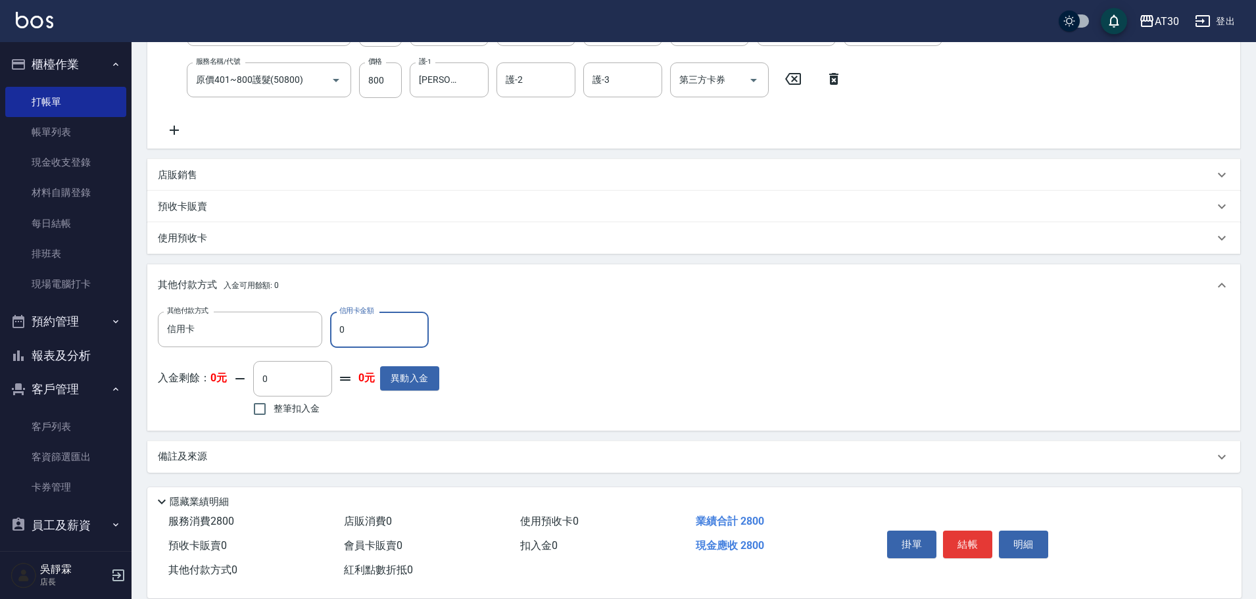
drag, startPoint x: 358, startPoint y: 331, endPoint x: 298, endPoint y: 351, distance: 63.0
click at [298, 351] on div "其他付款方式 信用卡 其他付款方式 信用卡金額 0 信用卡金額 入金剩餘： 0元 0 ​ 整筆扣入金 0元 異動入金" at bounding box center [299, 366] width 282 height 108
type input "2800"
click at [966, 533] on button "結帳" at bounding box center [967, 545] width 49 height 28
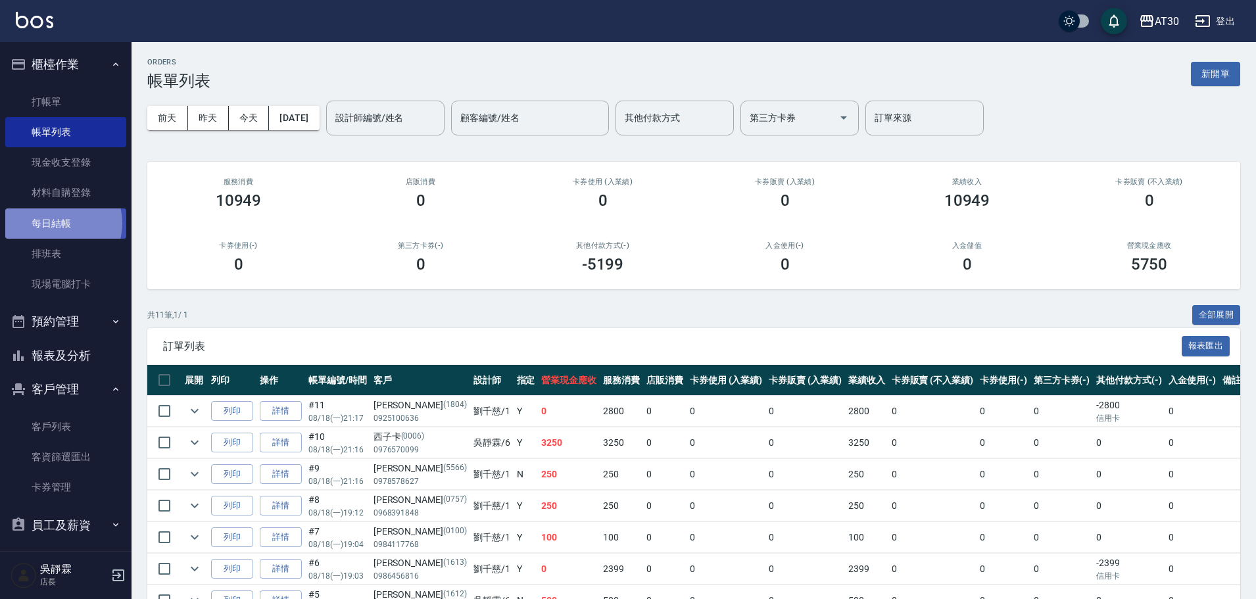
click at [55, 223] on link "每日結帳" at bounding box center [65, 224] width 121 height 30
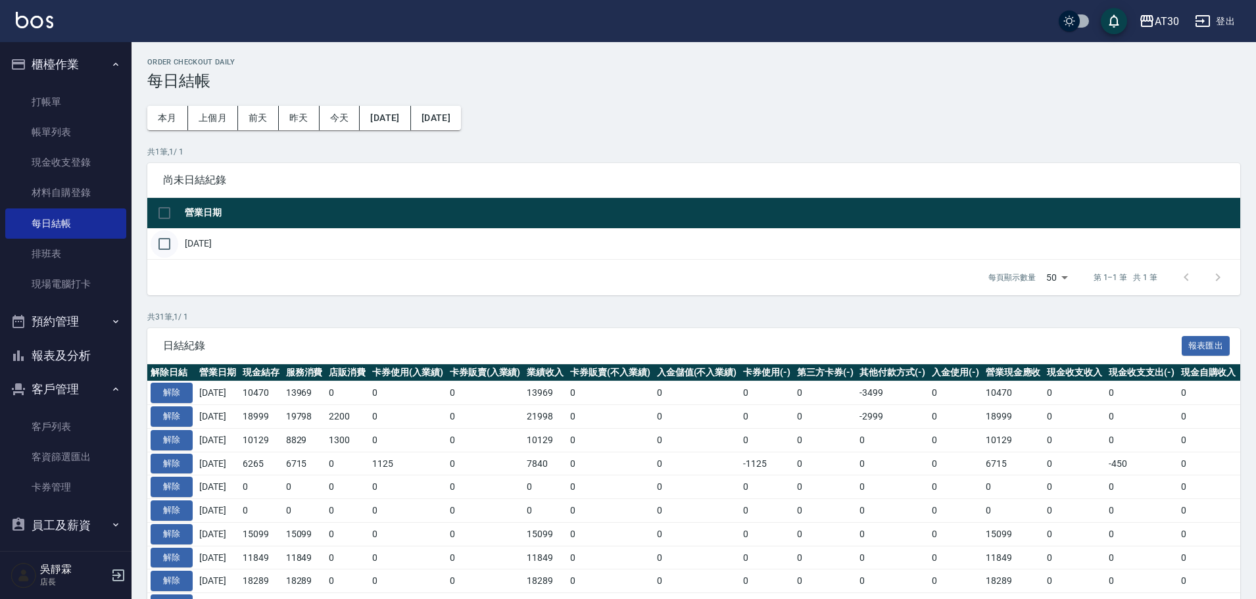
click at [164, 243] on input "checkbox" at bounding box center [165, 244] width 28 height 28
checkbox input "true"
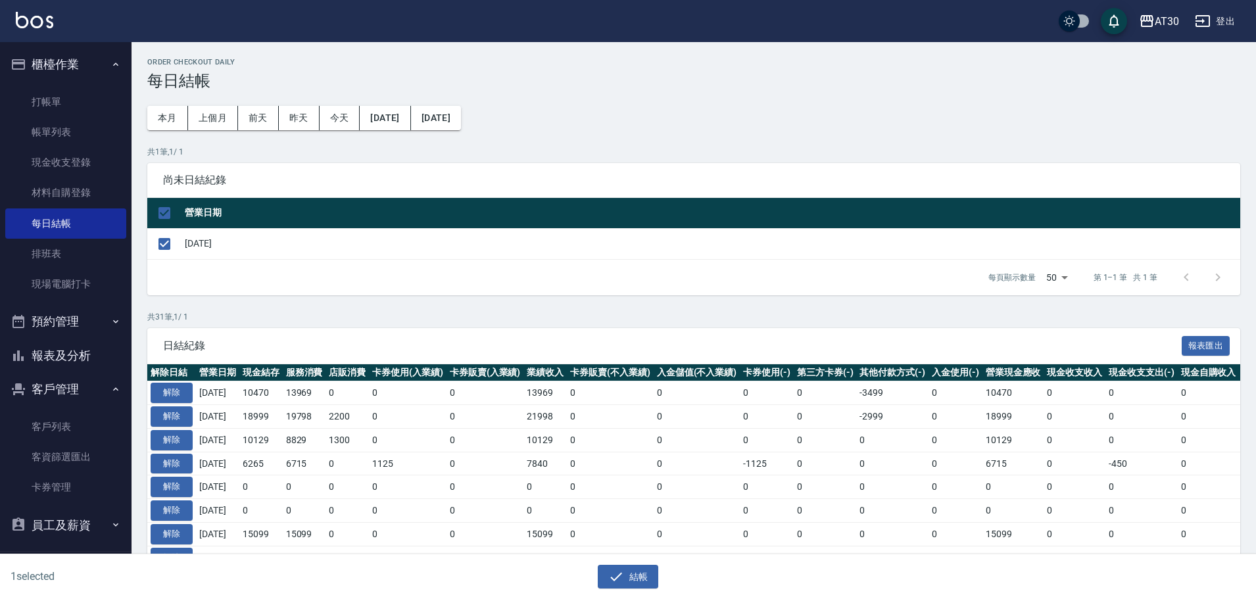
click at [641, 589] on div "1 selected 結帳" at bounding box center [628, 576] width 1256 height 45
click at [638, 581] on button "結帳" at bounding box center [628, 577] width 61 height 24
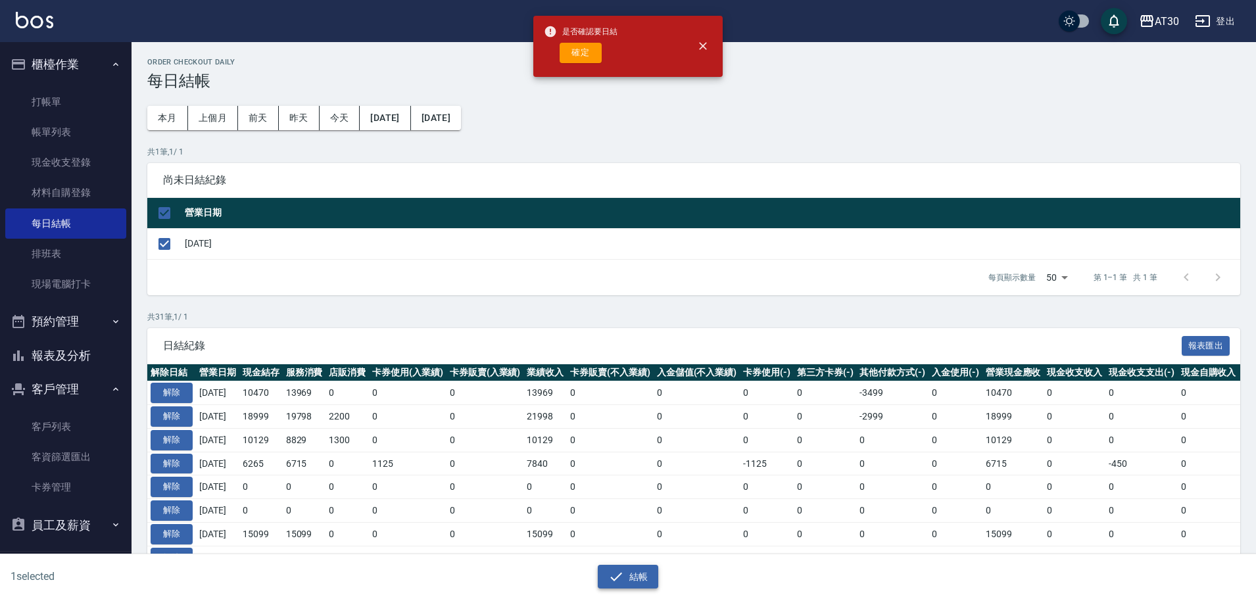
click at [624, 579] on icon "button" at bounding box center [616, 577] width 16 height 16
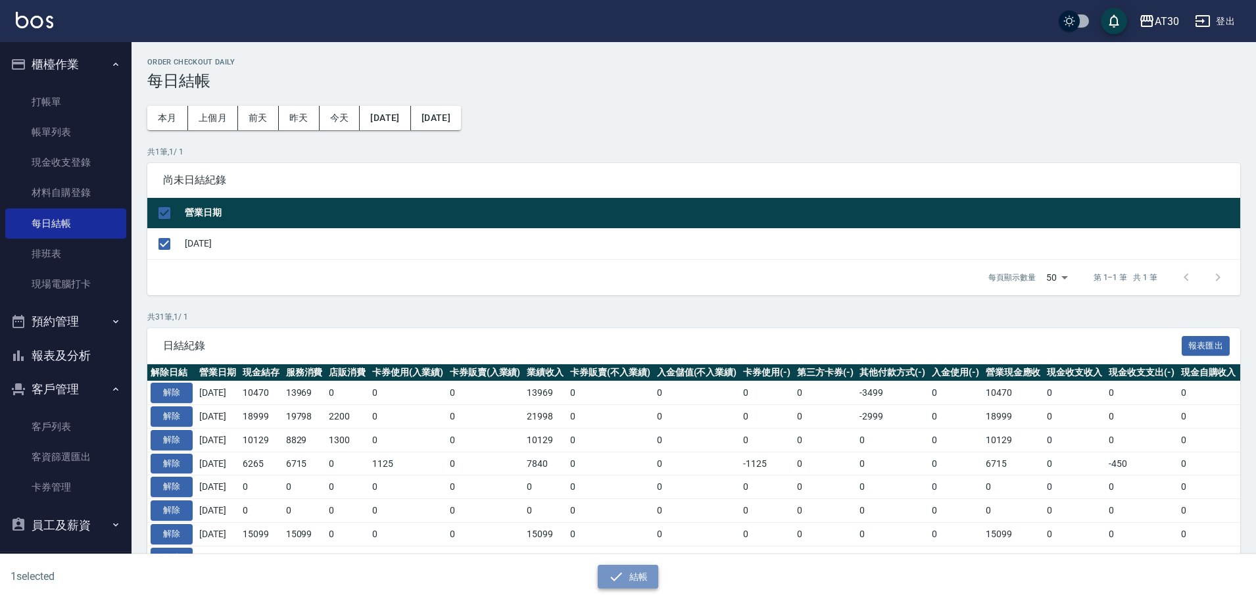
click at [632, 574] on button "結帳" at bounding box center [628, 577] width 61 height 24
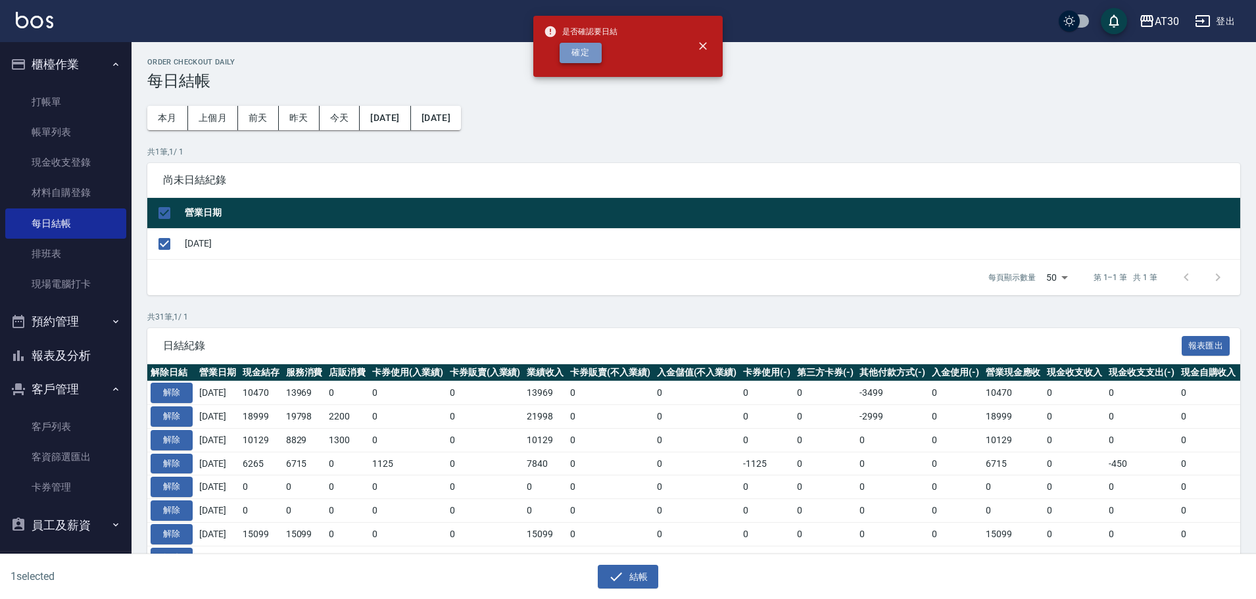
click at [592, 52] on button "確定" at bounding box center [581, 53] width 42 height 20
checkbox input "false"
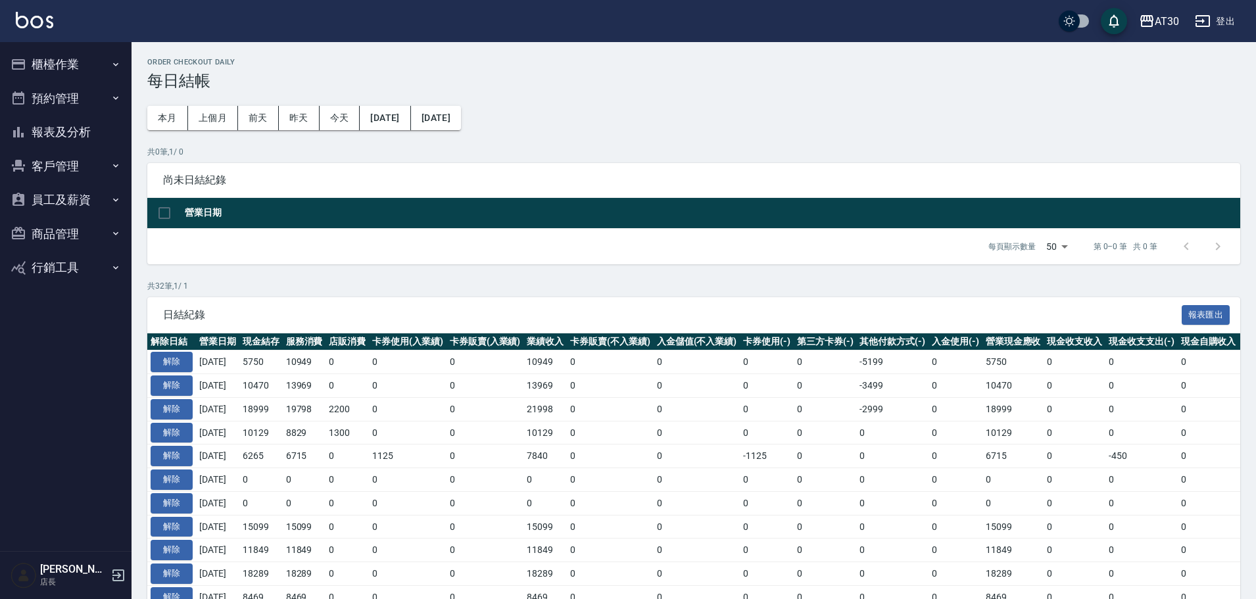
click at [59, 132] on button "報表及分析" at bounding box center [65, 132] width 121 height 34
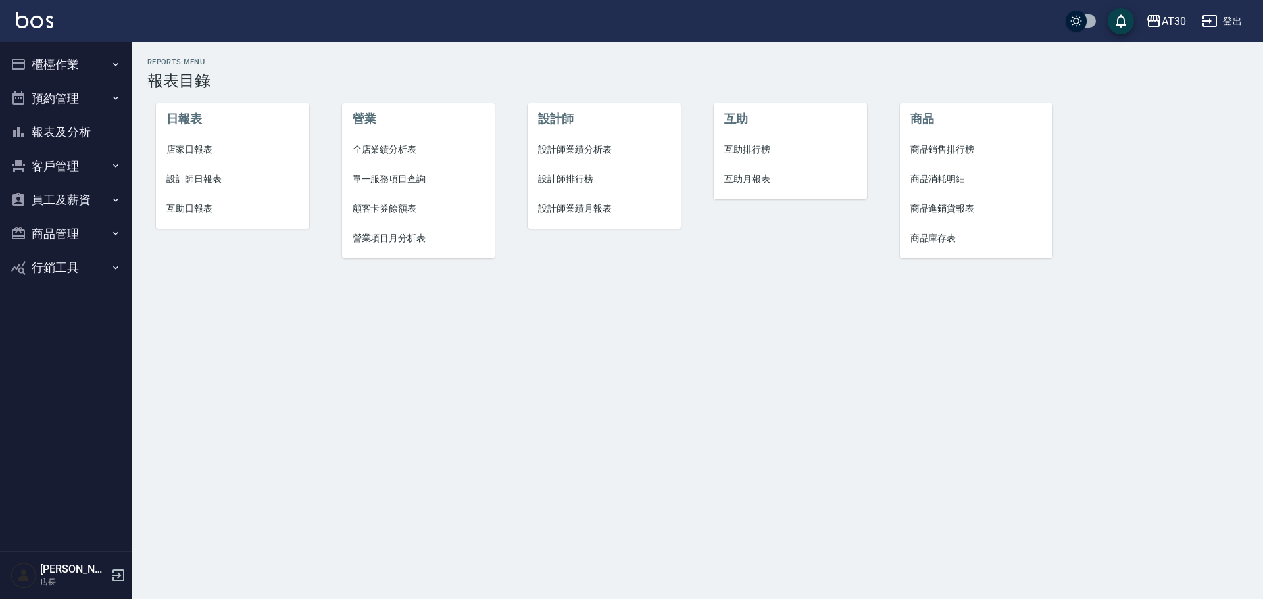
click at [204, 157] on li "店家日報表" at bounding box center [232, 150] width 153 height 30
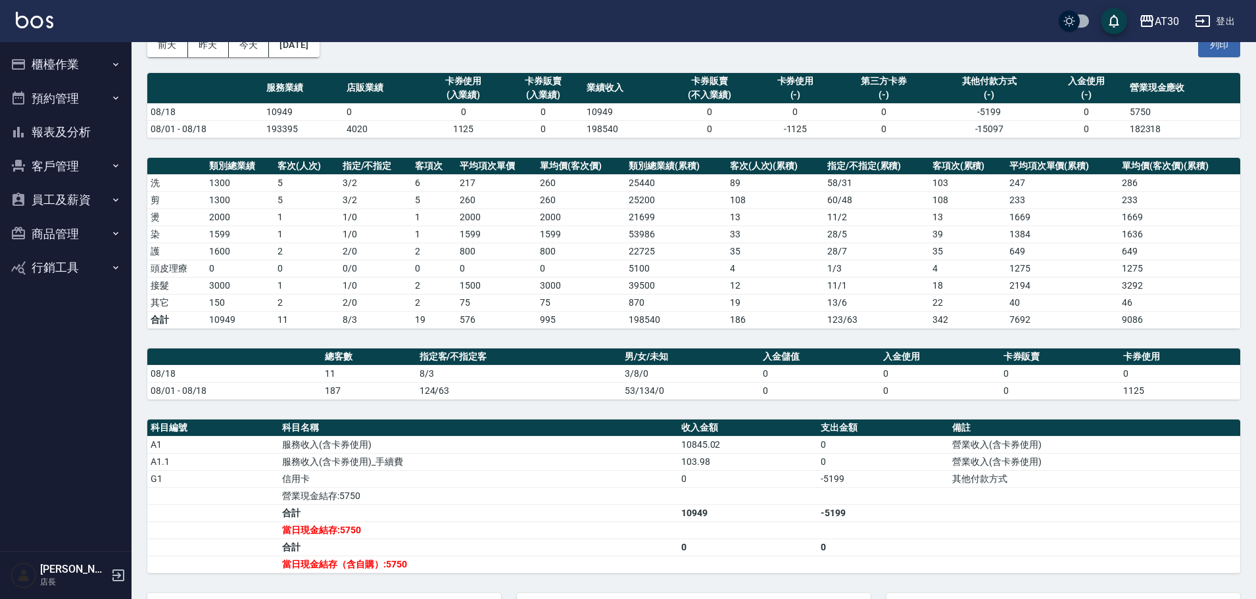
scroll to position [61, 0]
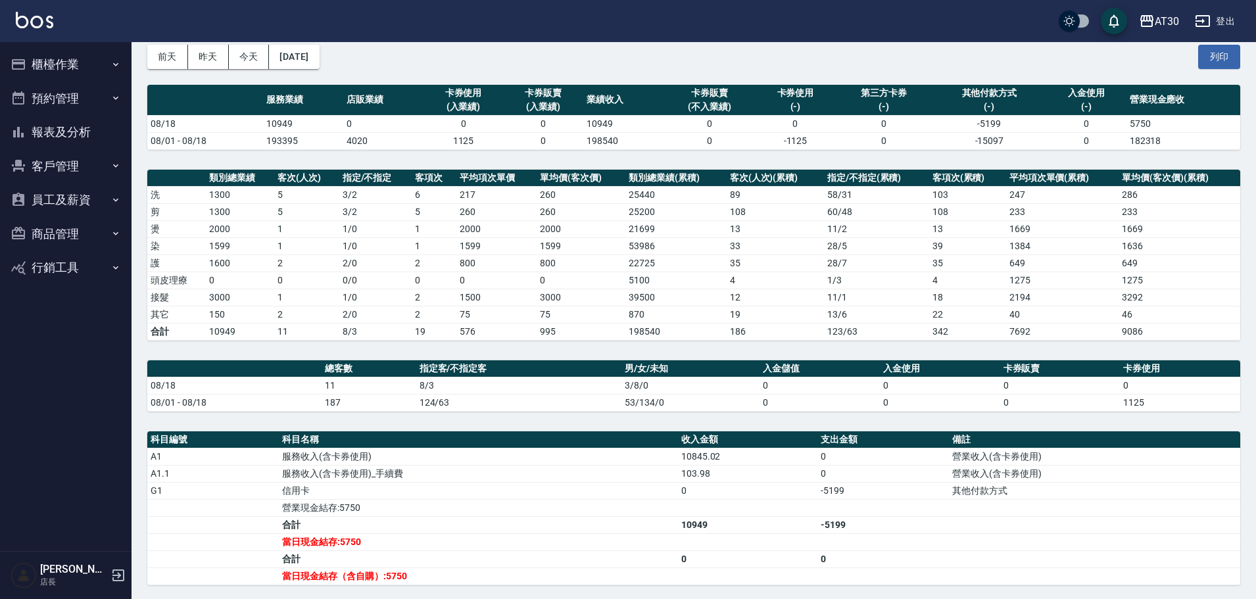
click at [86, 128] on button "報表及分析" at bounding box center [65, 132] width 121 height 34
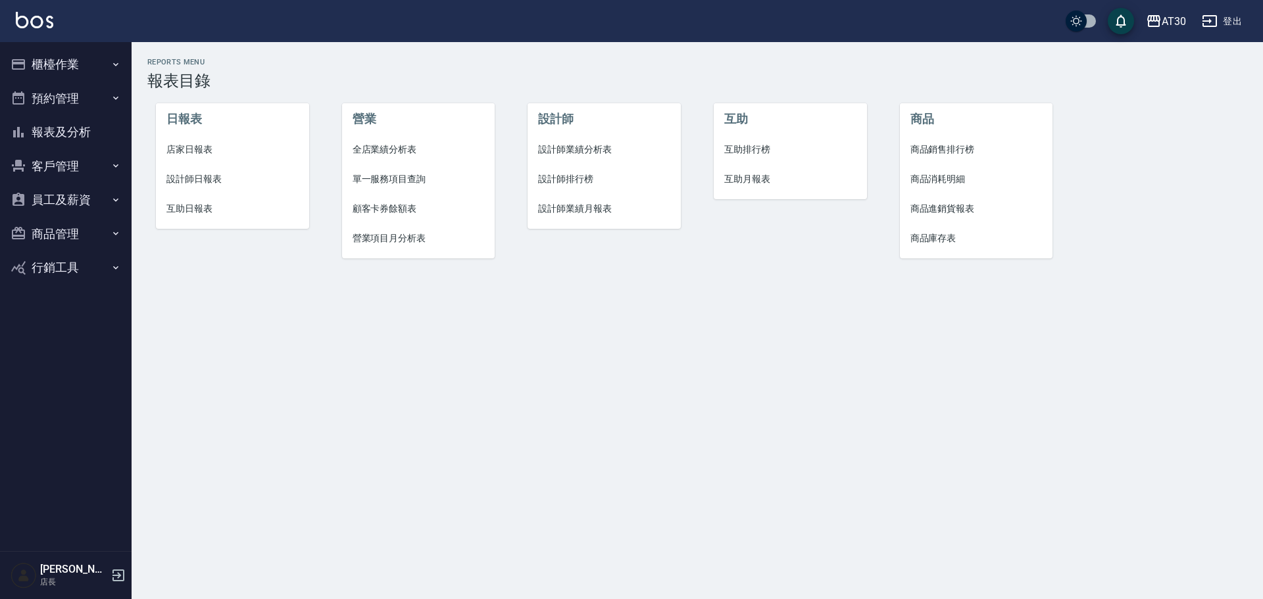
click at [573, 177] on span "設計師排行榜" at bounding box center [604, 179] width 132 height 14
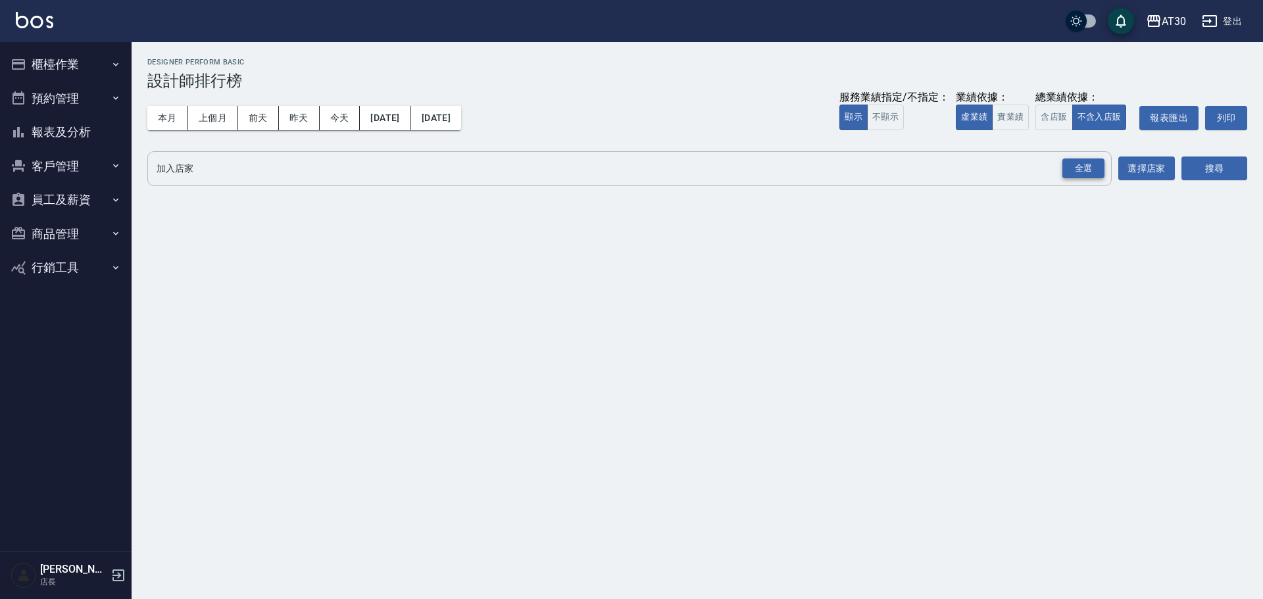
click at [1079, 166] on div "全選" at bounding box center [1083, 169] width 42 height 20
click at [1227, 172] on button "搜尋" at bounding box center [1214, 169] width 66 height 24
